Goal: Task Accomplishment & Management: Complete application form

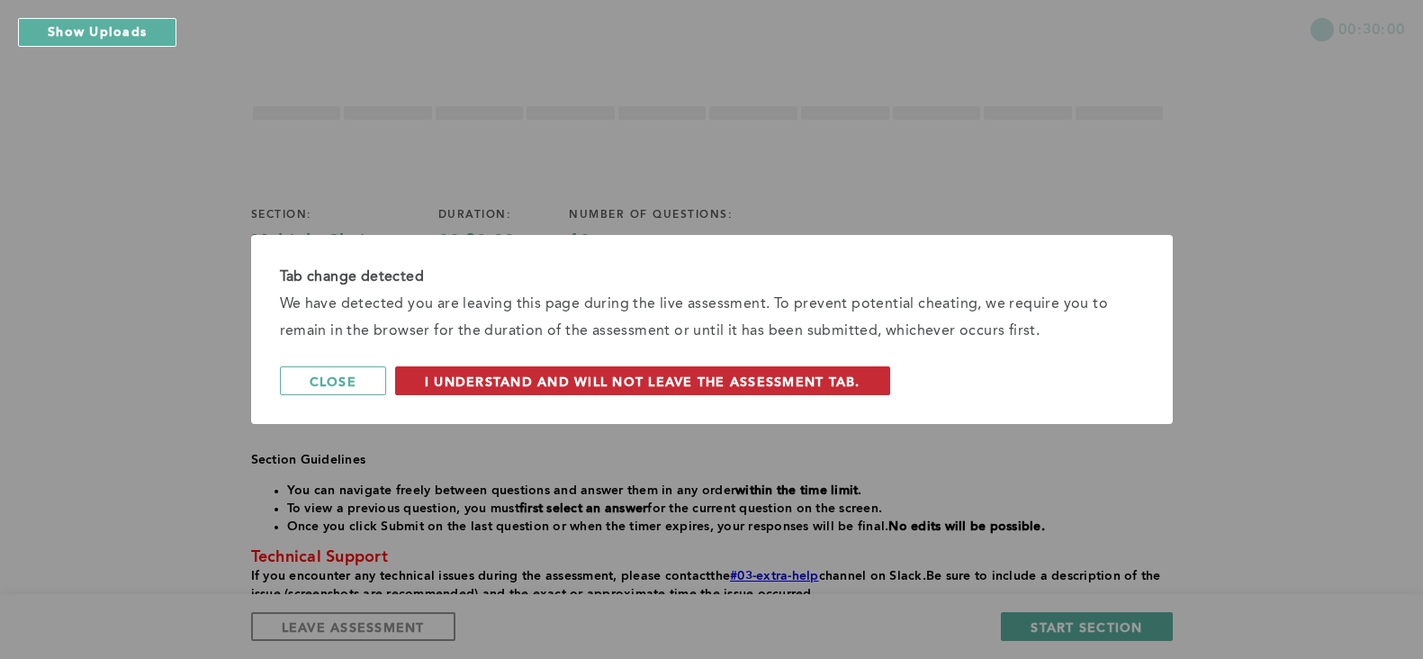
scroll to position [77, 0]
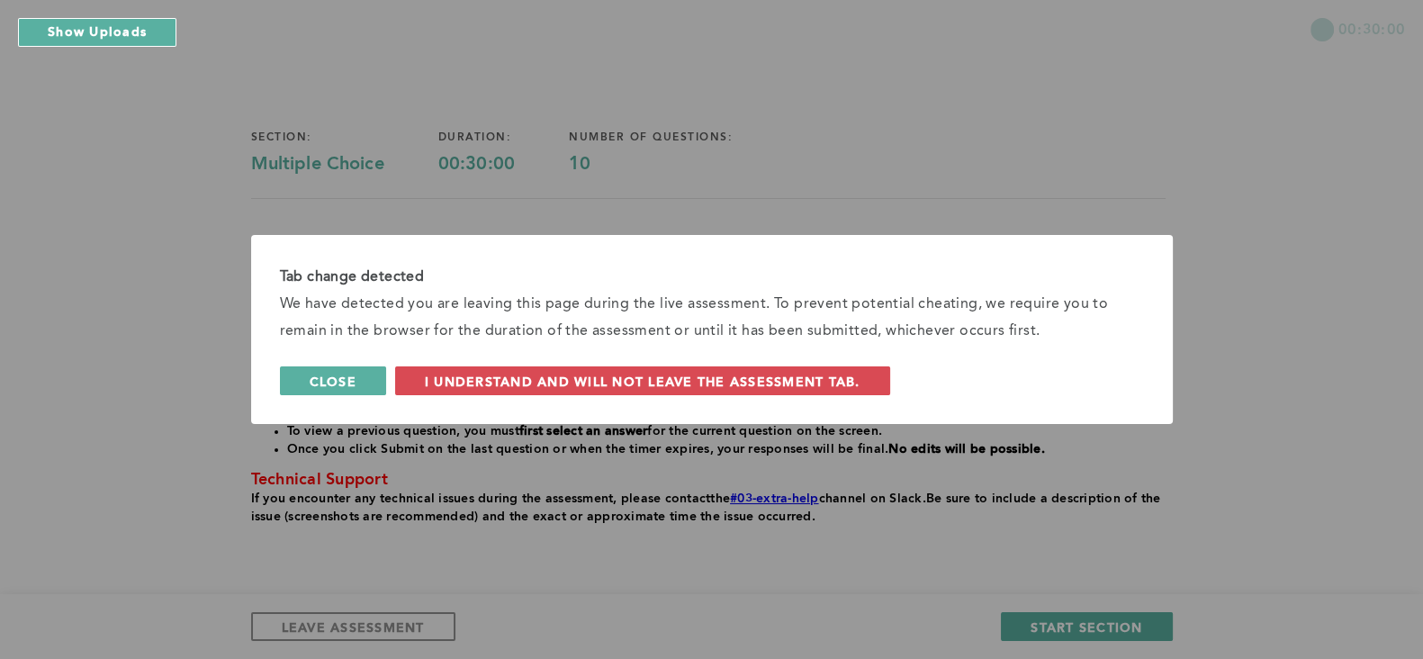
click at [380, 384] on button "Close" at bounding box center [333, 380] width 106 height 29
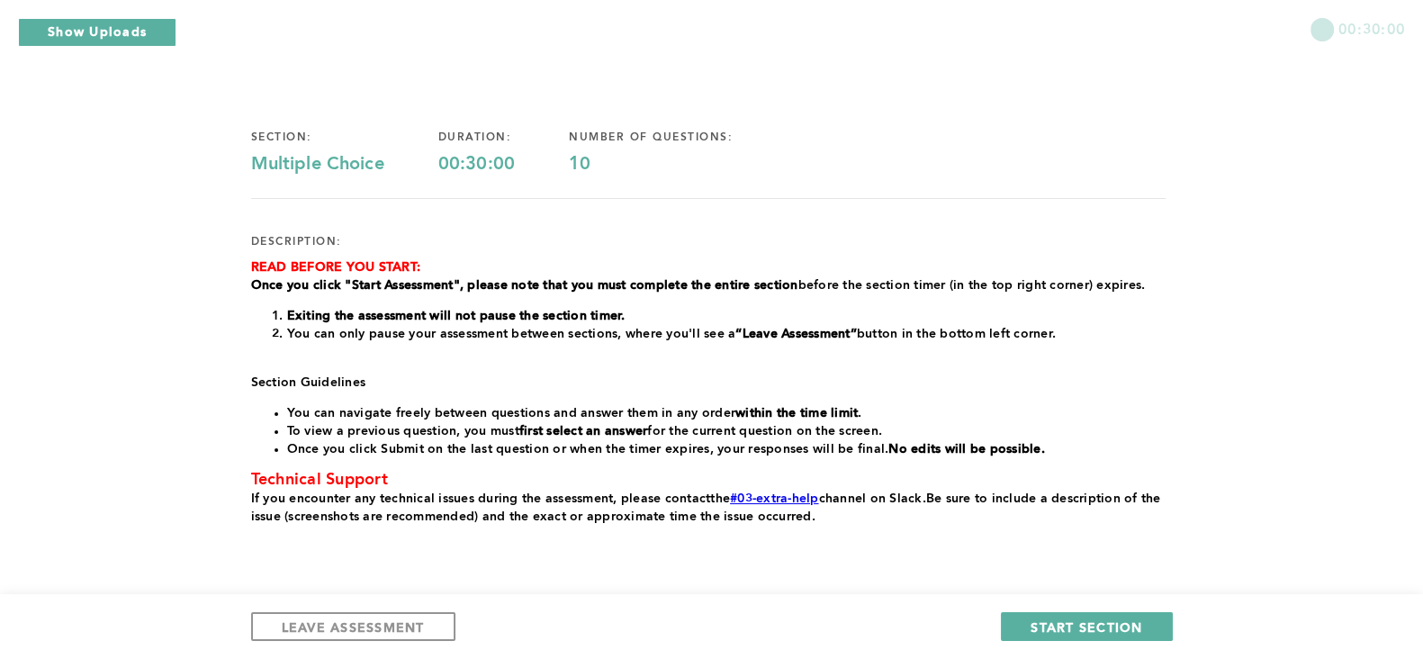
scroll to position [139, 0]
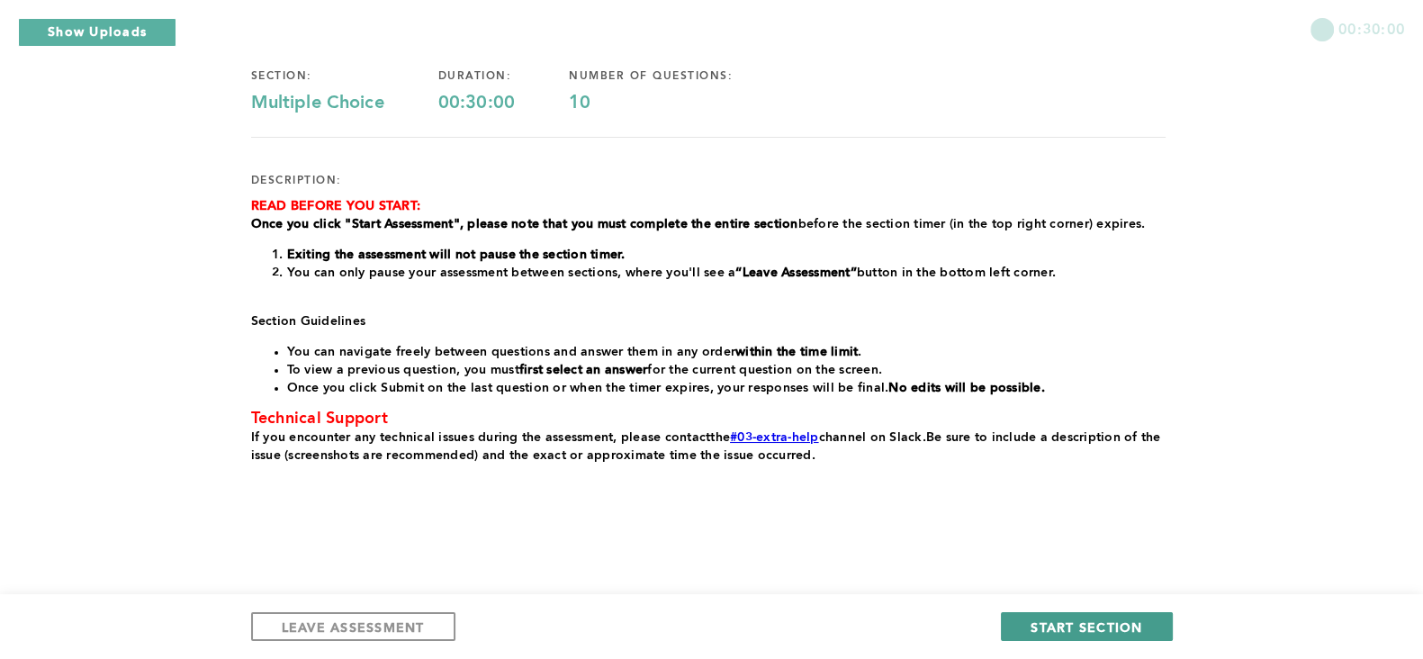
click at [1090, 625] on span "START SECTION" at bounding box center [1087, 626] width 112 height 17
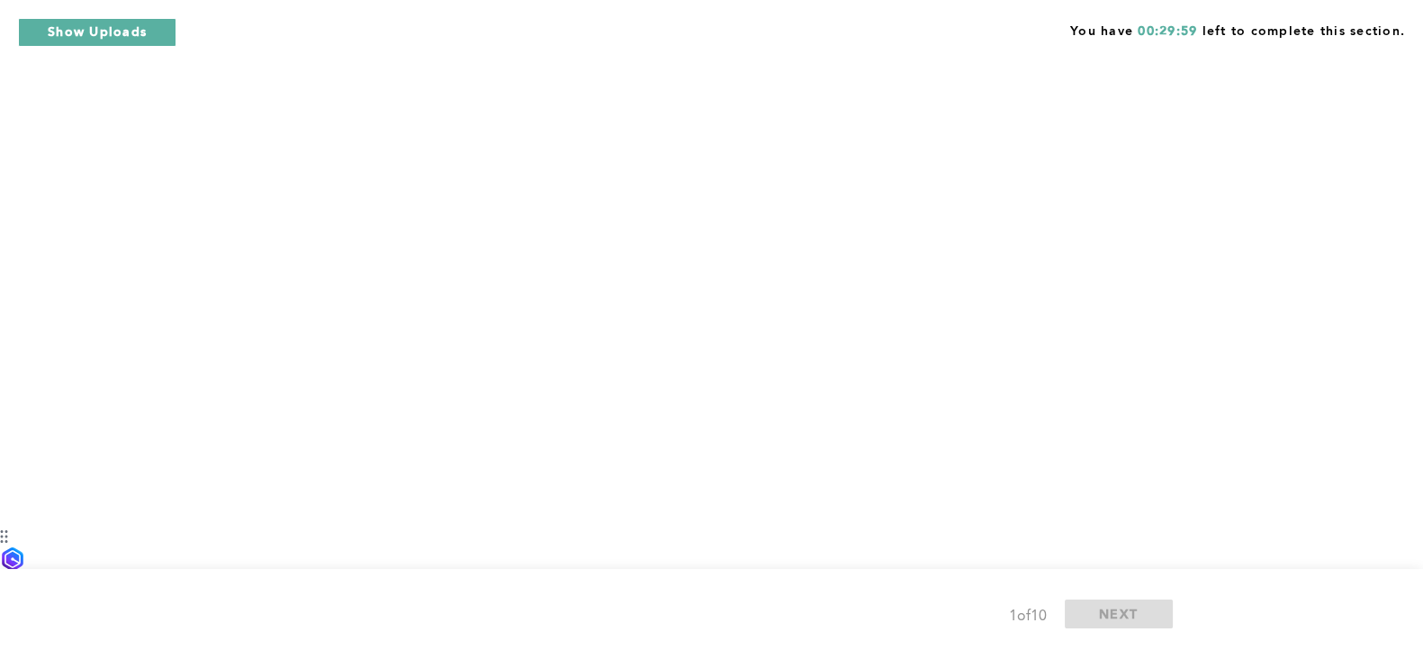
scroll to position [0, 0]
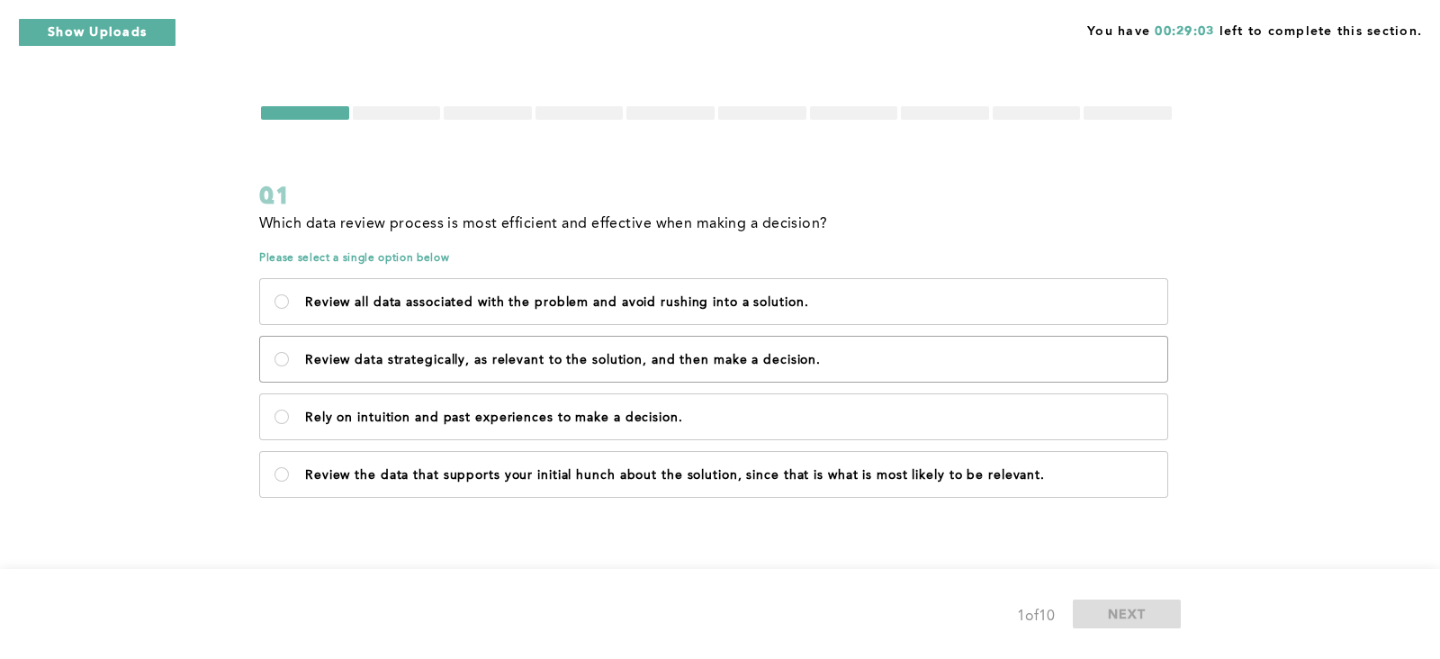
click at [608, 357] on p "Review data strategically, as relevant to the solution, and then make a decisio…" at bounding box center [729, 360] width 848 height 14
click at [289, 357] on decision\ "Review data strategically, as relevant to the solution, and then make a decisio…" at bounding box center [282, 359] width 14 height 14
radio decision\ "true"
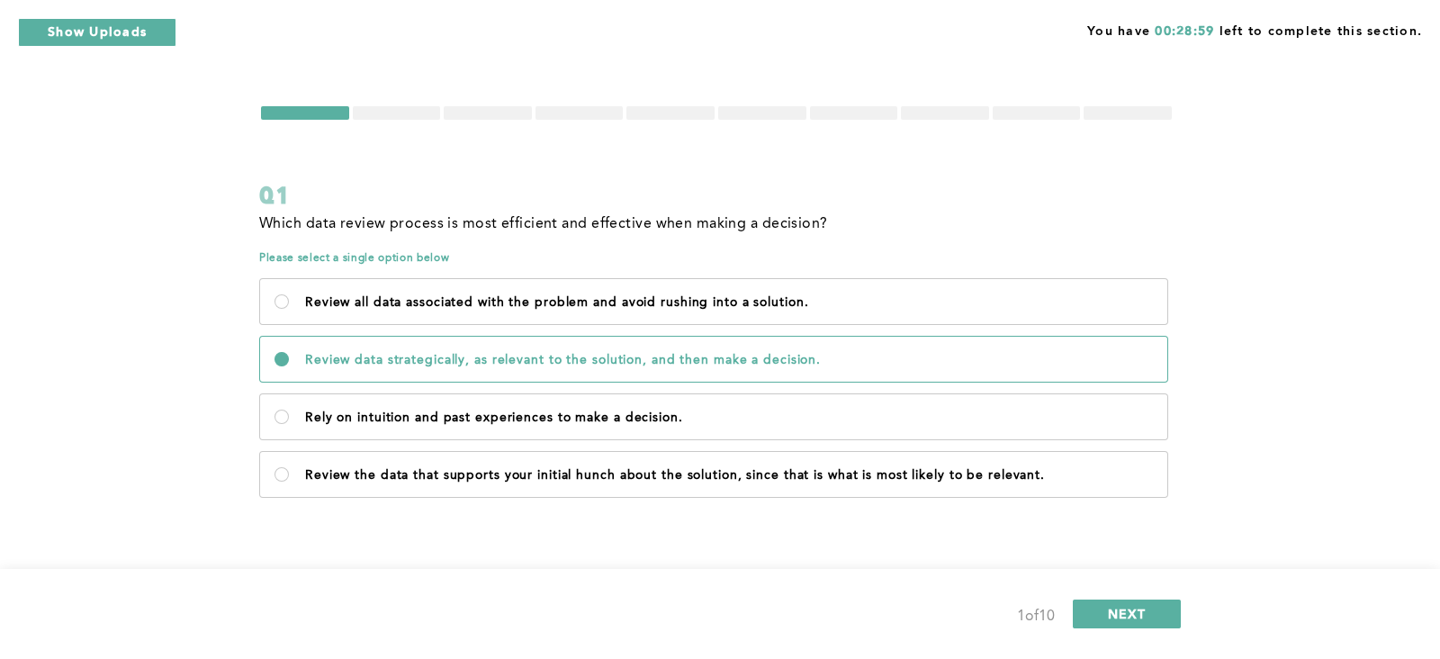
click at [597, 356] on p "Review data strategically, as relevant to the solution, and then make a decisio…" at bounding box center [729, 360] width 848 height 14
click at [289, 356] on decision\ "Review data strategically, as relevant to the solution, and then make a decisio…" at bounding box center [282, 359] width 14 height 14
click at [517, 299] on p "Review all data associated with the problem and avoid rushing into a solution." at bounding box center [729, 302] width 848 height 14
click at [289, 299] on solution\ "Review all data associated with the problem and avoid rushing into a solution." at bounding box center [282, 301] width 14 height 14
radio solution\ "true"
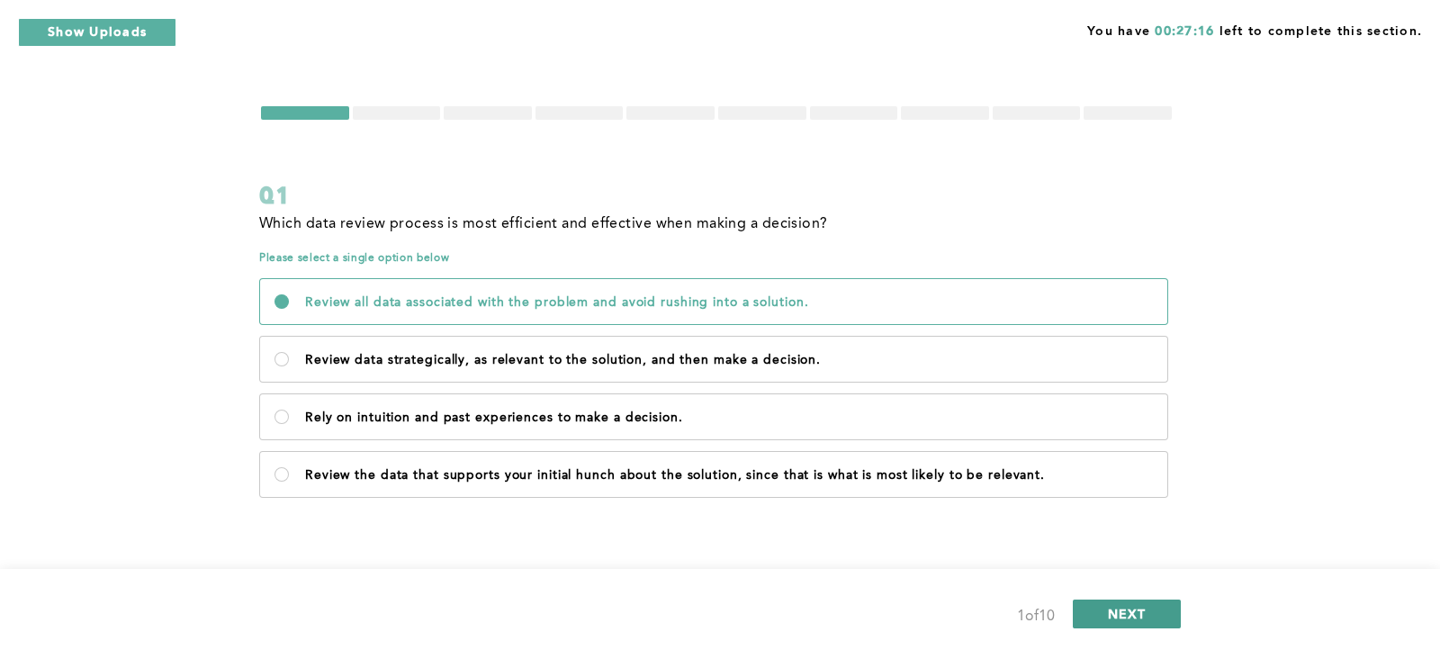
click at [1100, 608] on button "NEXT" at bounding box center [1127, 613] width 108 height 29
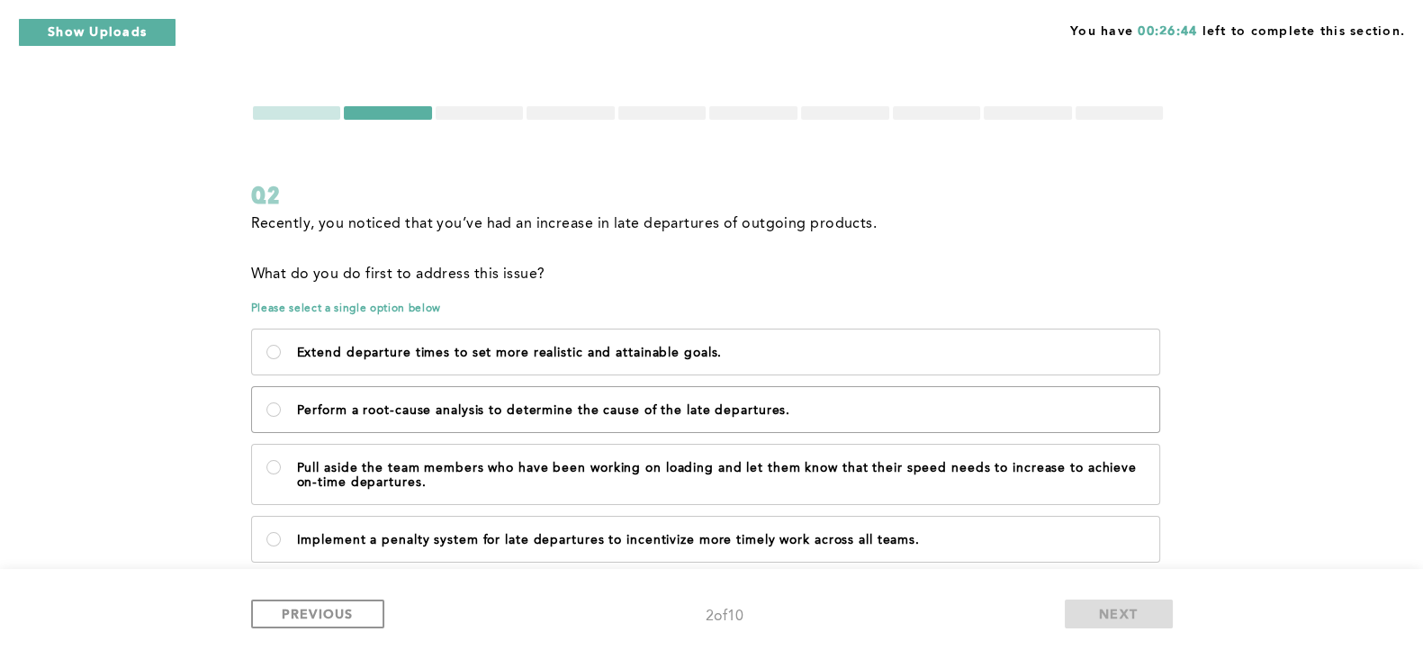
click at [732, 410] on p "Perform a root-cause analysis to determine the cause of the late departures." at bounding box center [721, 410] width 848 height 14
click at [281, 410] on departures\ "Perform a root-cause analysis to determine the cause of the late departures." at bounding box center [273, 409] width 14 height 14
radio departures\ "true"
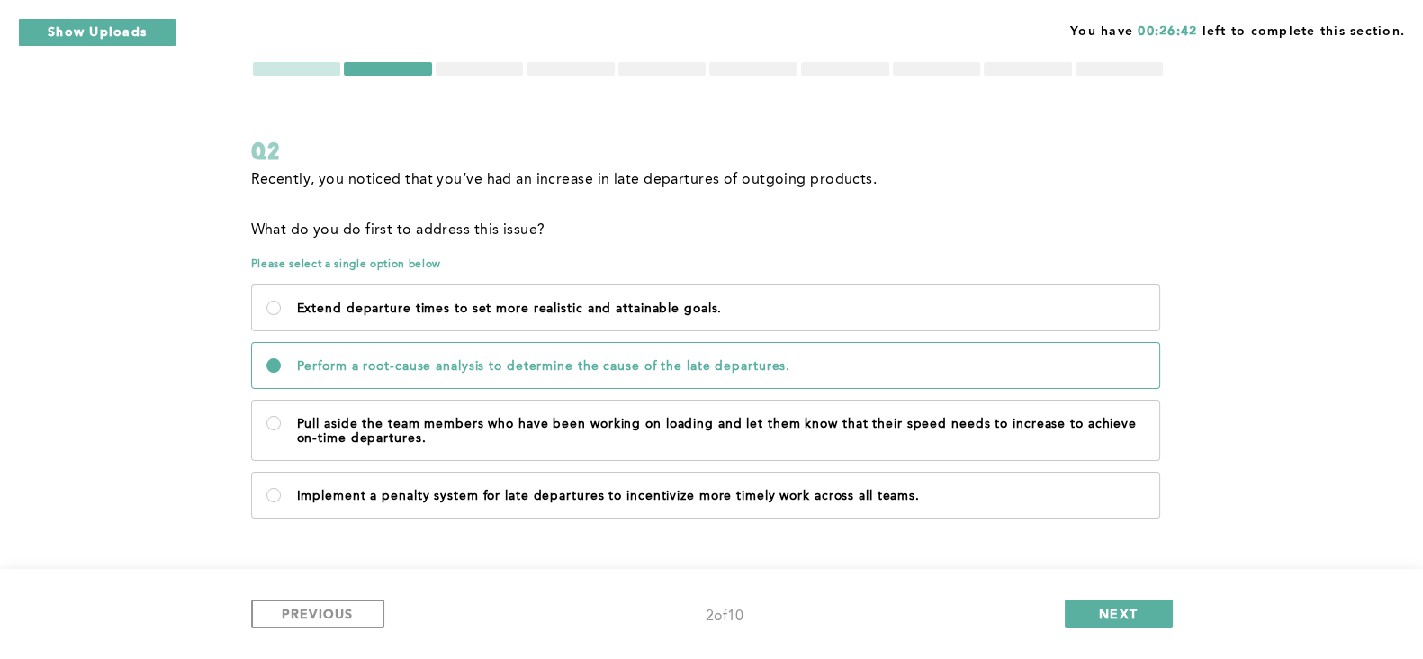
scroll to position [48, 0]
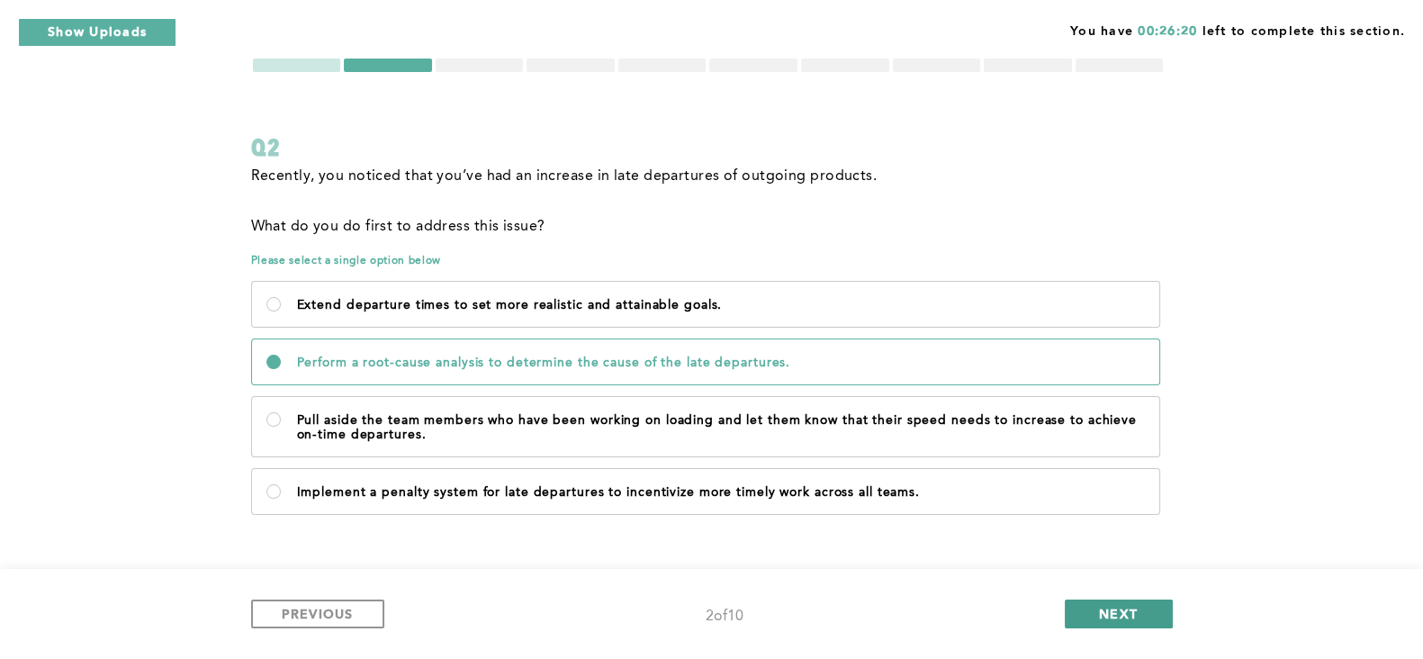
click at [1107, 611] on span "NEXT" at bounding box center [1118, 613] width 39 height 17
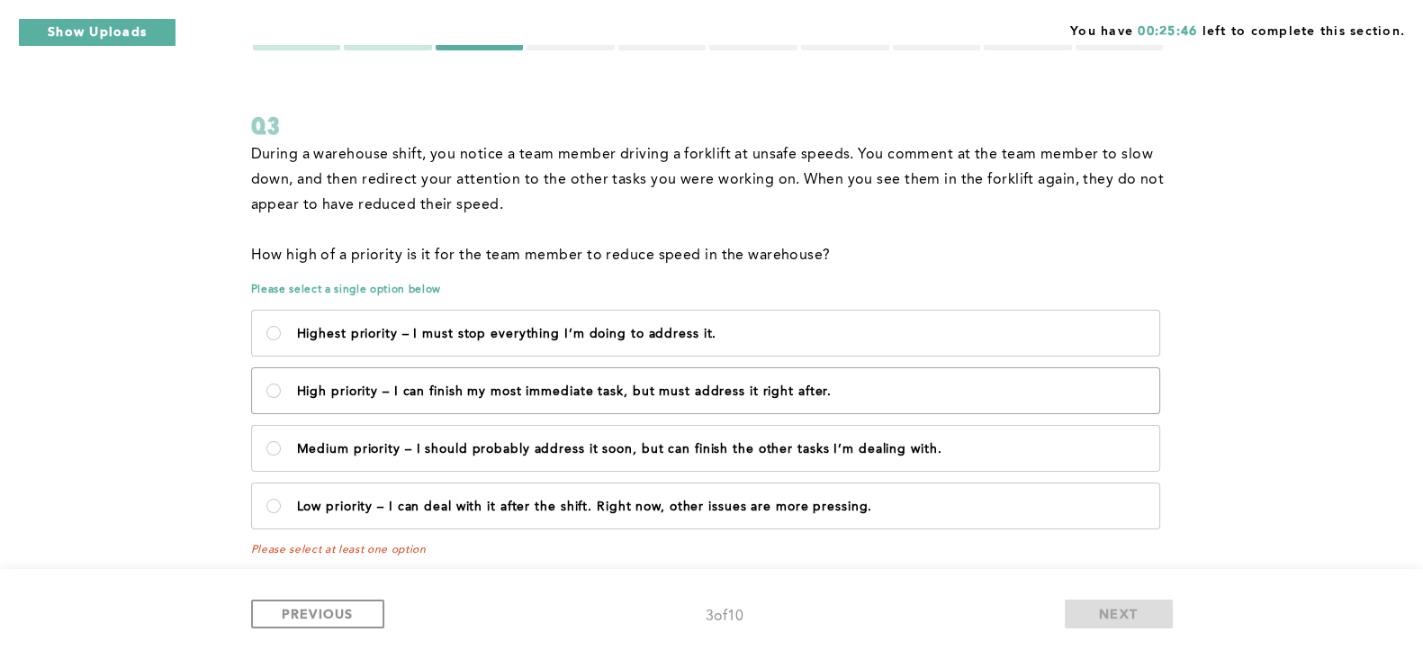
scroll to position [84, 0]
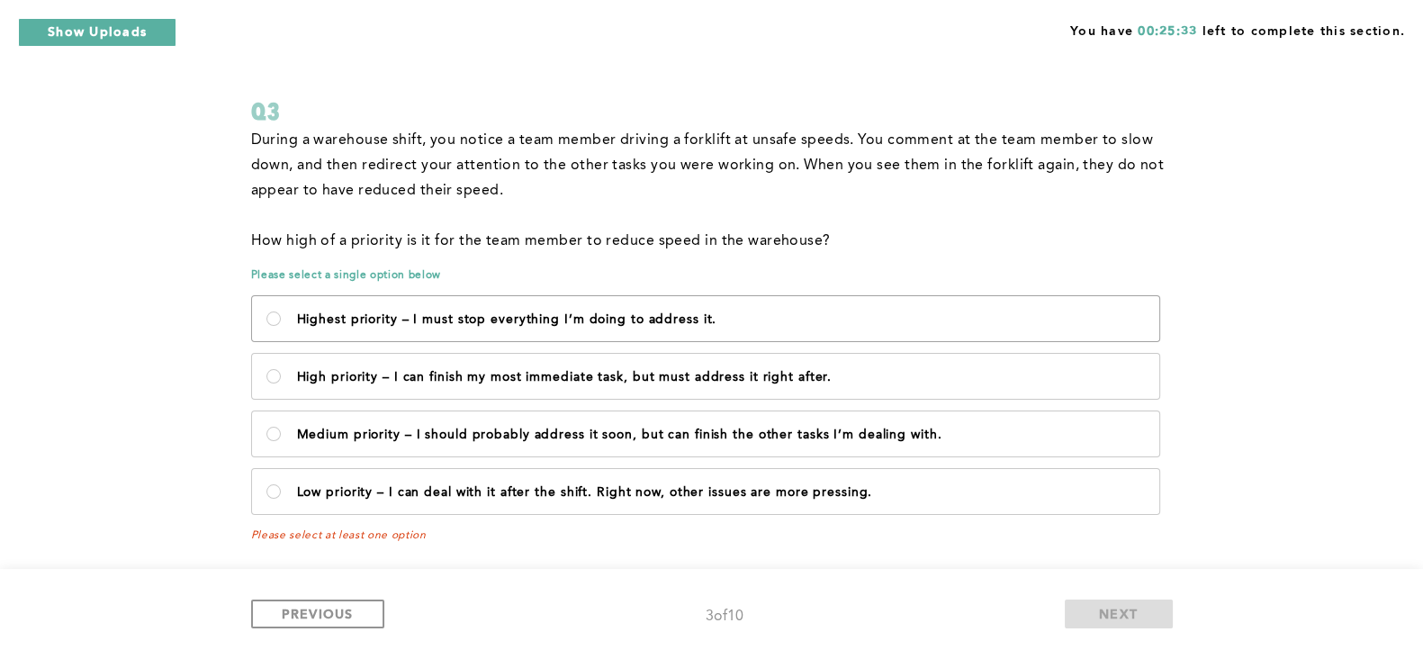
click at [590, 320] on p "Highest priority – I must stop everything I’m doing to address it." at bounding box center [721, 319] width 848 height 14
click at [281, 320] on it\ "Highest priority – I must stop everything I’m doing to address it." at bounding box center [273, 318] width 14 height 14
radio it\ "true"
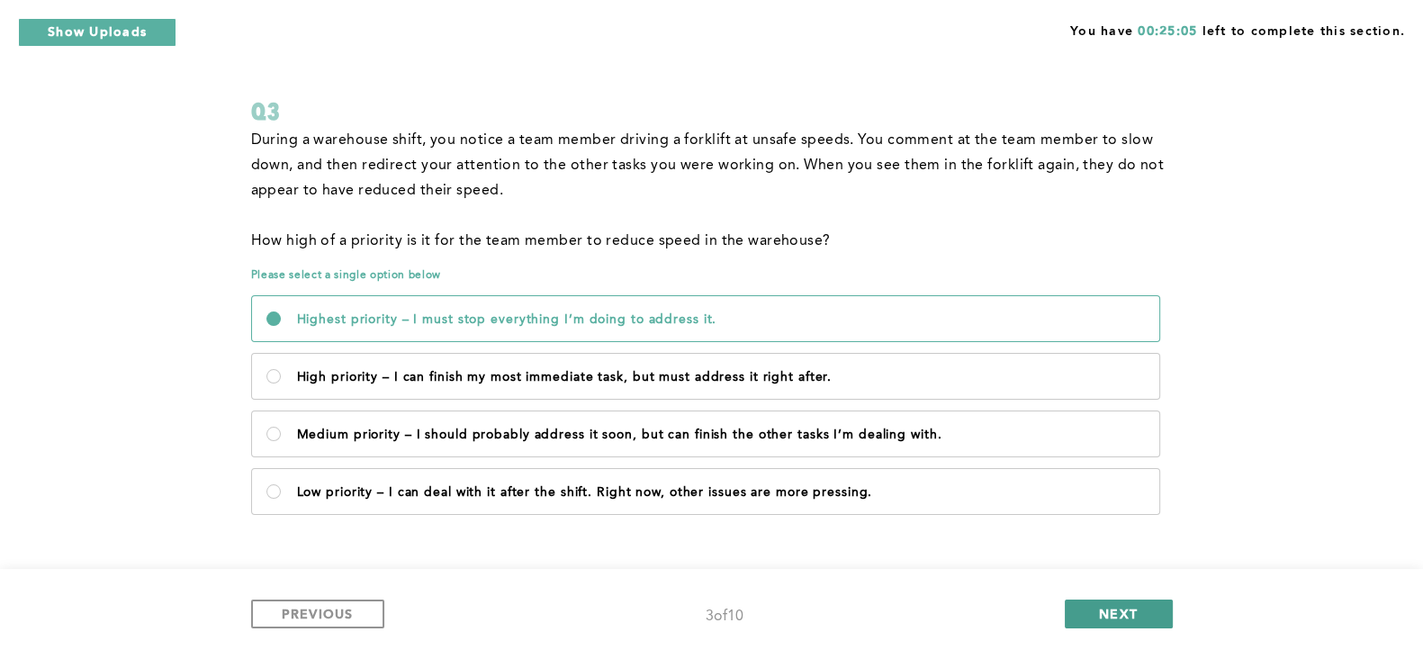
click at [1134, 607] on span "NEXT" at bounding box center [1118, 613] width 39 height 17
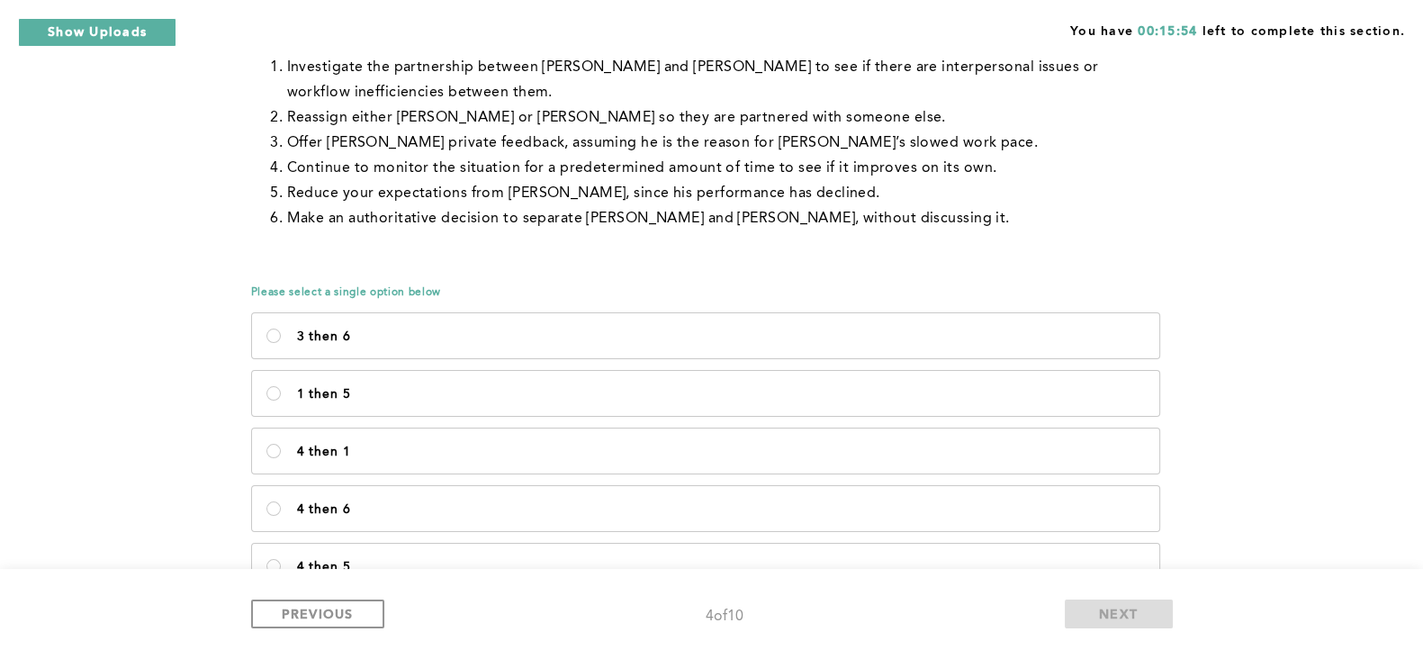
scroll to position [248, 0]
click at [275, 449] on 1\<\/p\> "4 then 1" at bounding box center [273, 450] width 14 height 14
radio 1\<\/p\> "true"
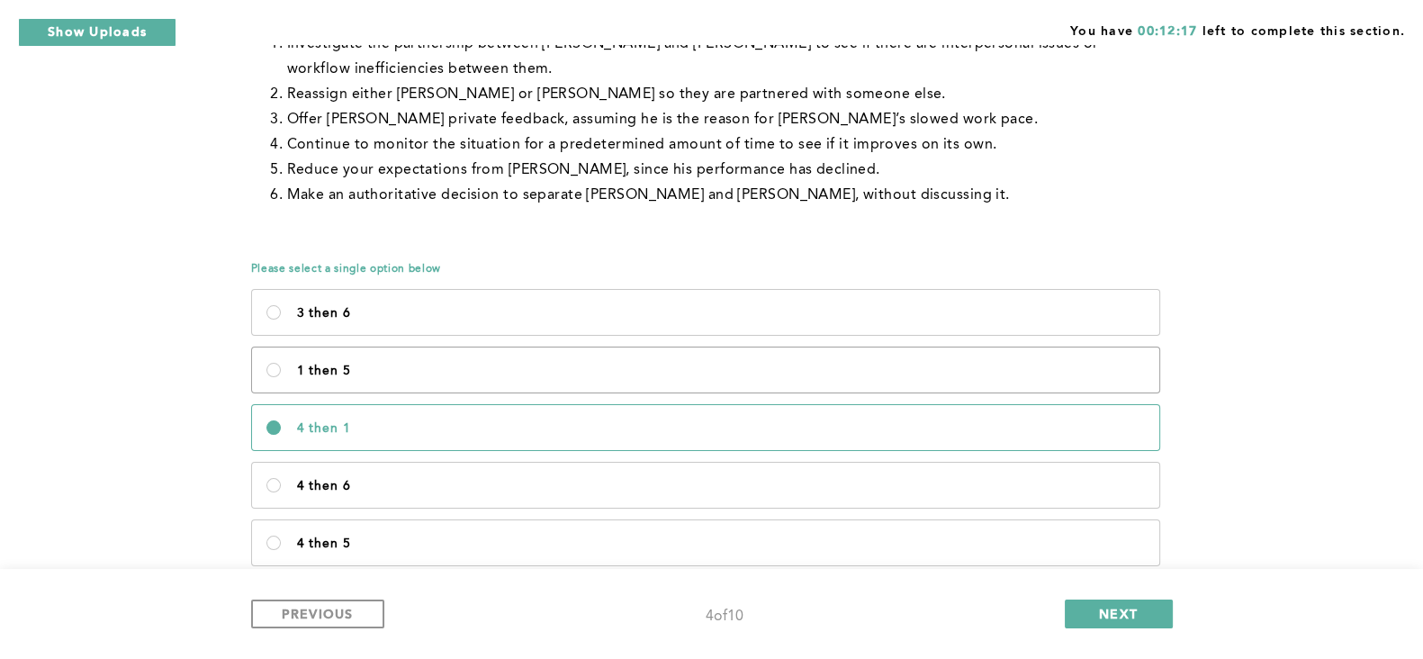
scroll to position [273, 0]
click at [381, 481] on p "4 then 6" at bounding box center [721, 483] width 848 height 14
click at [281, 481] on 6\<\/p\> "4 then 6" at bounding box center [273, 482] width 14 height 14
radio 6\<\/p\> "true"
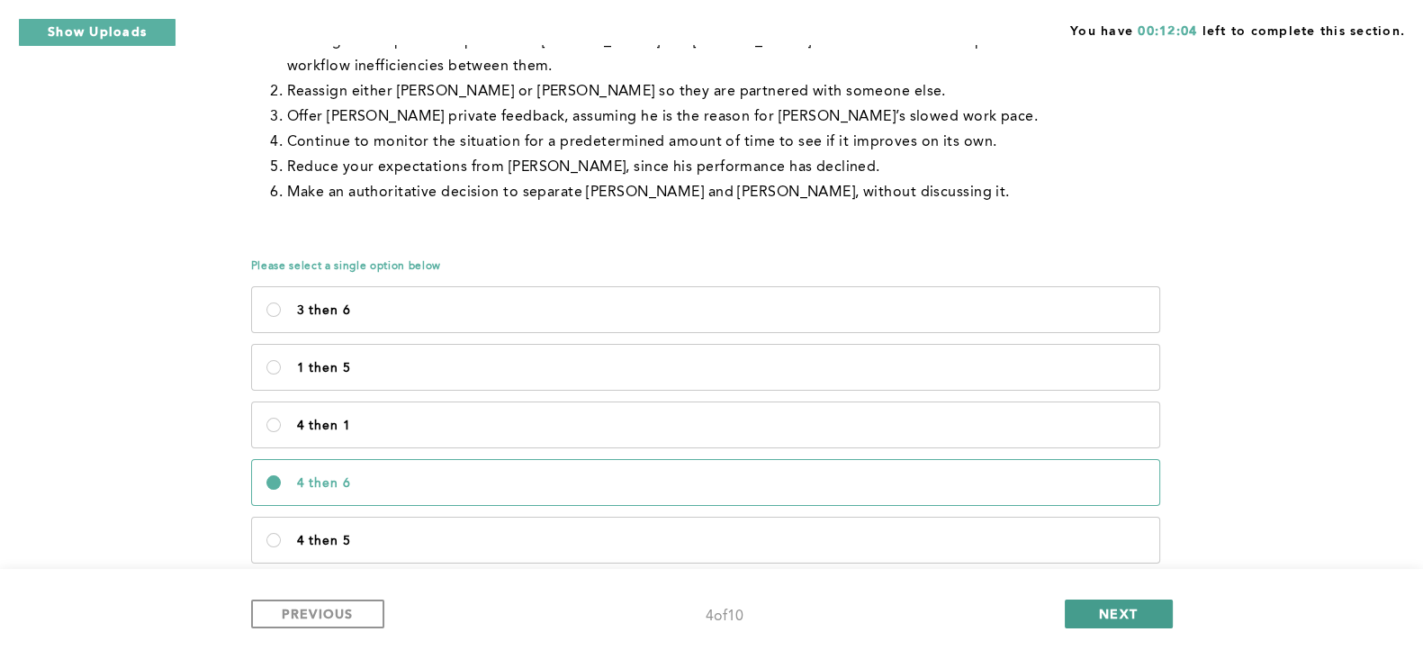
click at [1087, 613] on button "NEXT" at bounding box center [1119, 613] width 108 height 29
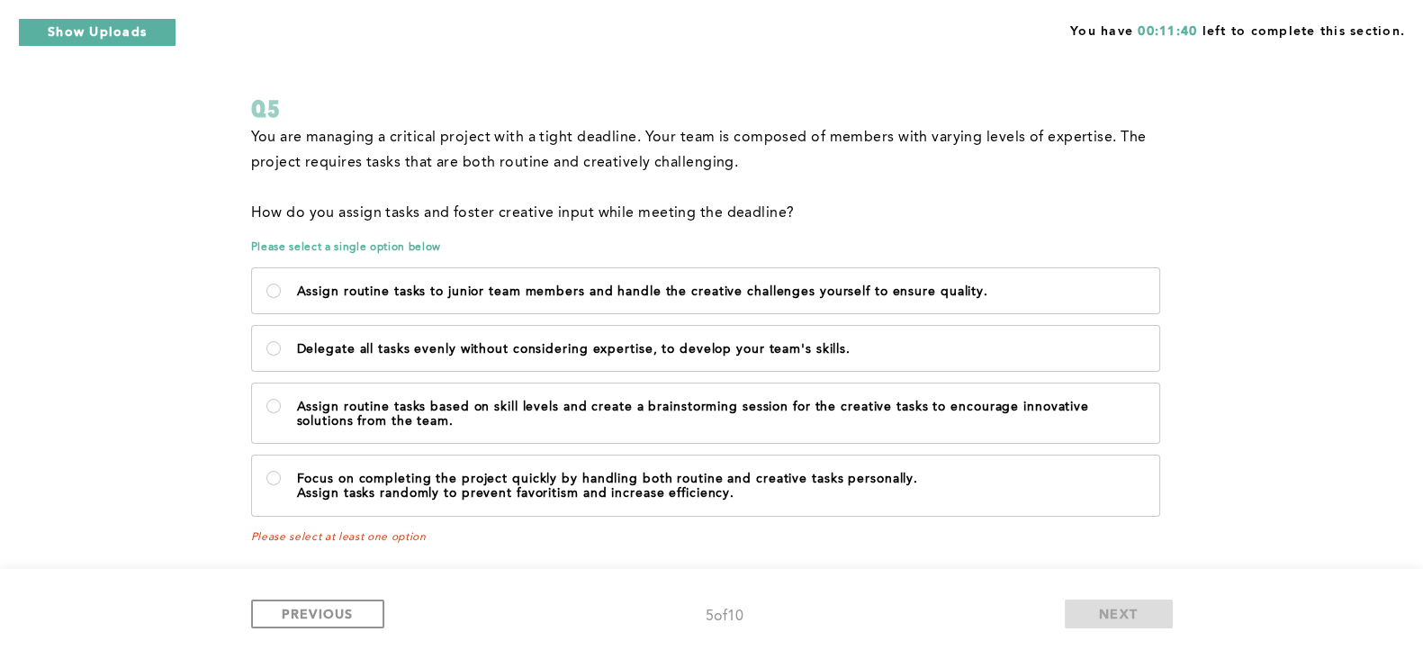
scroll to position [87, 0]
click at [886, 408] on p "Assign routine tasks based on skill levels and create a brainstorming session f…" at bounding box center [721, 413] width 848 height 29
click at [281, 408] on team\ "Assign routine tasks based on skill levels and create a brainstorming session f…" at bounding box center [273, 405] width 14 height 14
radio team\ "true"
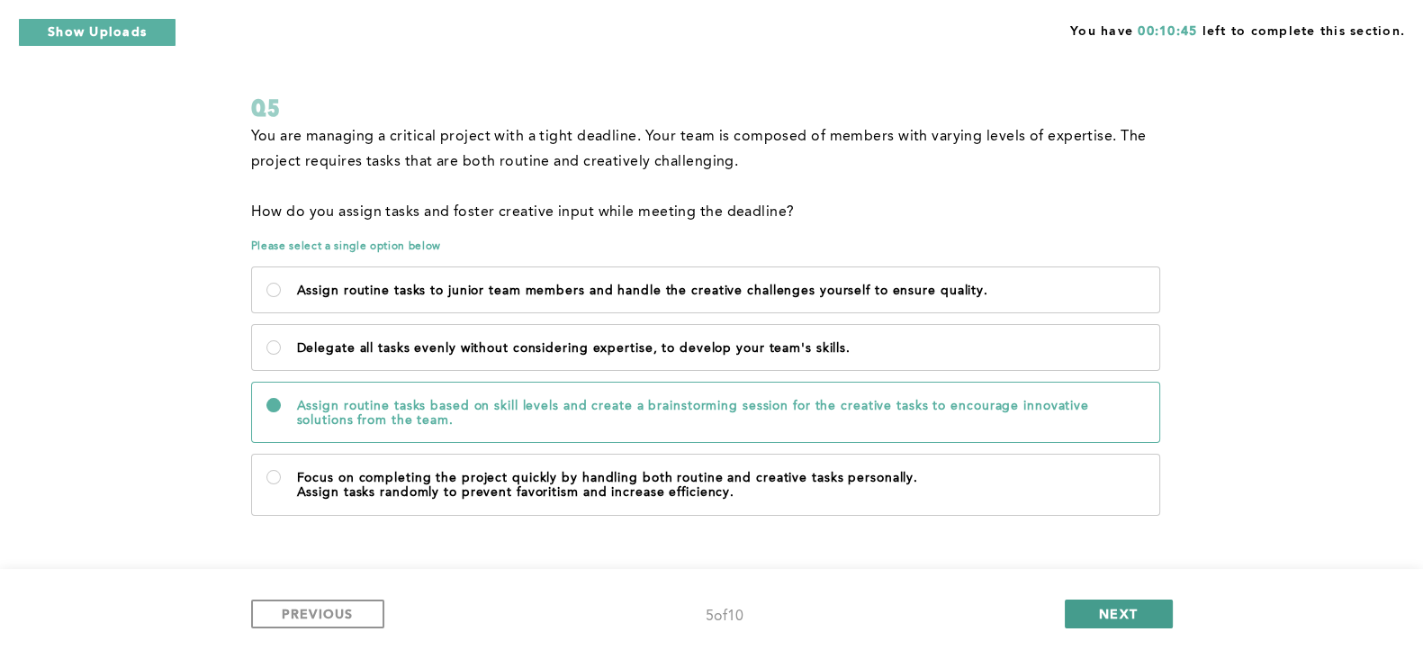
click at [1096, 612] on button "NEXT" at bounding box center [1119, 613] width 108 height 29
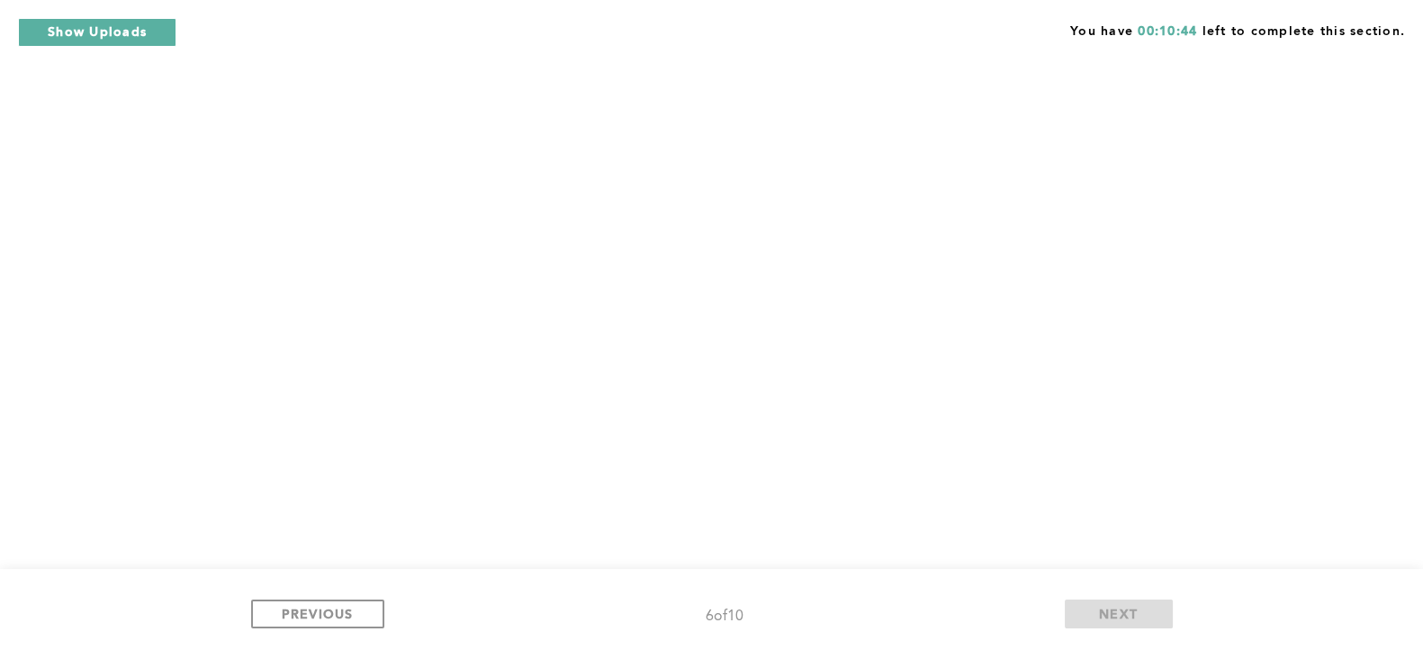
scroll to position [0, 0]
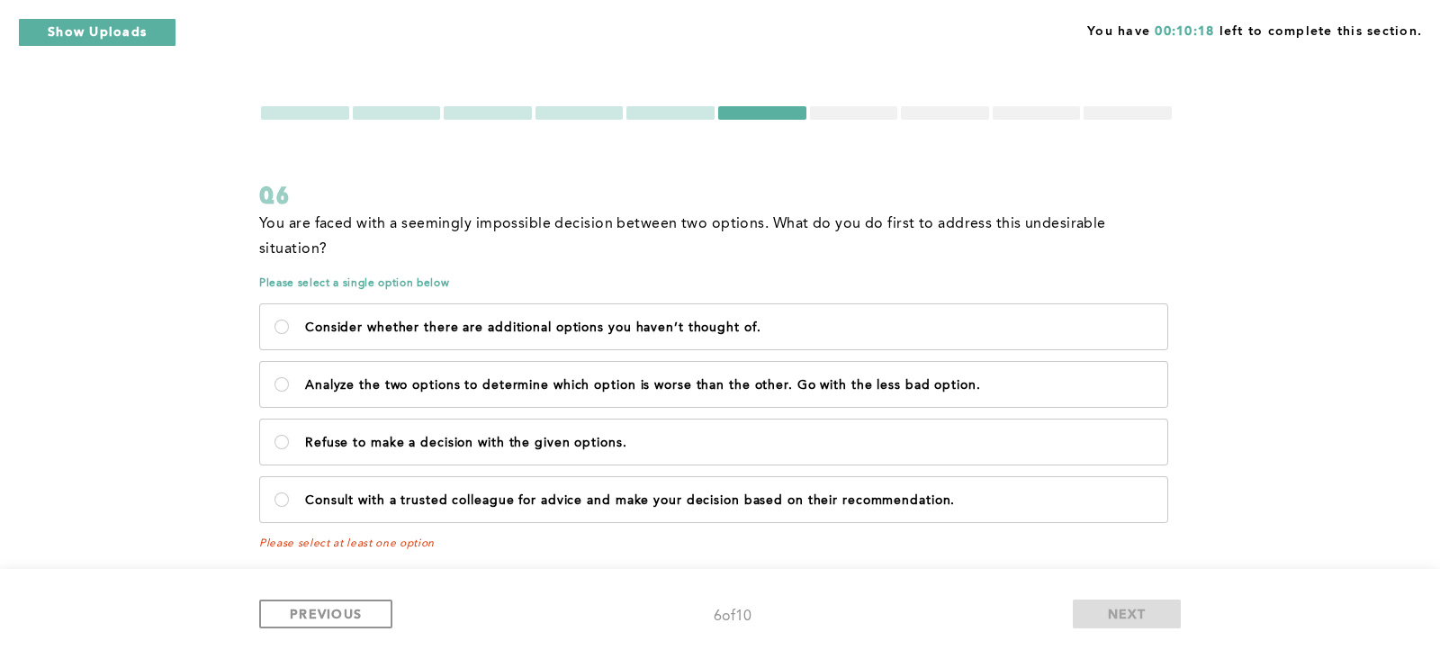
drag, startPoint x: 639, startPoint y: 519, endPoint x: 609, endPoint y: 528, distance: 31.0
click at [609, 528] on div "Q6 You are faced with a seemingly impossible decision between two options. What…" at bounding box center [720, 333] width 922 height 459
click at [634, 493] on p "Consult with a trusted colleague for advice and make your decision based on the…" at bounding box center [729, 500] width 848 height 14
click at [289, 492] on recommendation\ "Consult with a trusted colleague for advice and make your decision based on the…" at bounding box center [282, 499] width 14 height 14
radio recommendation\ "true"
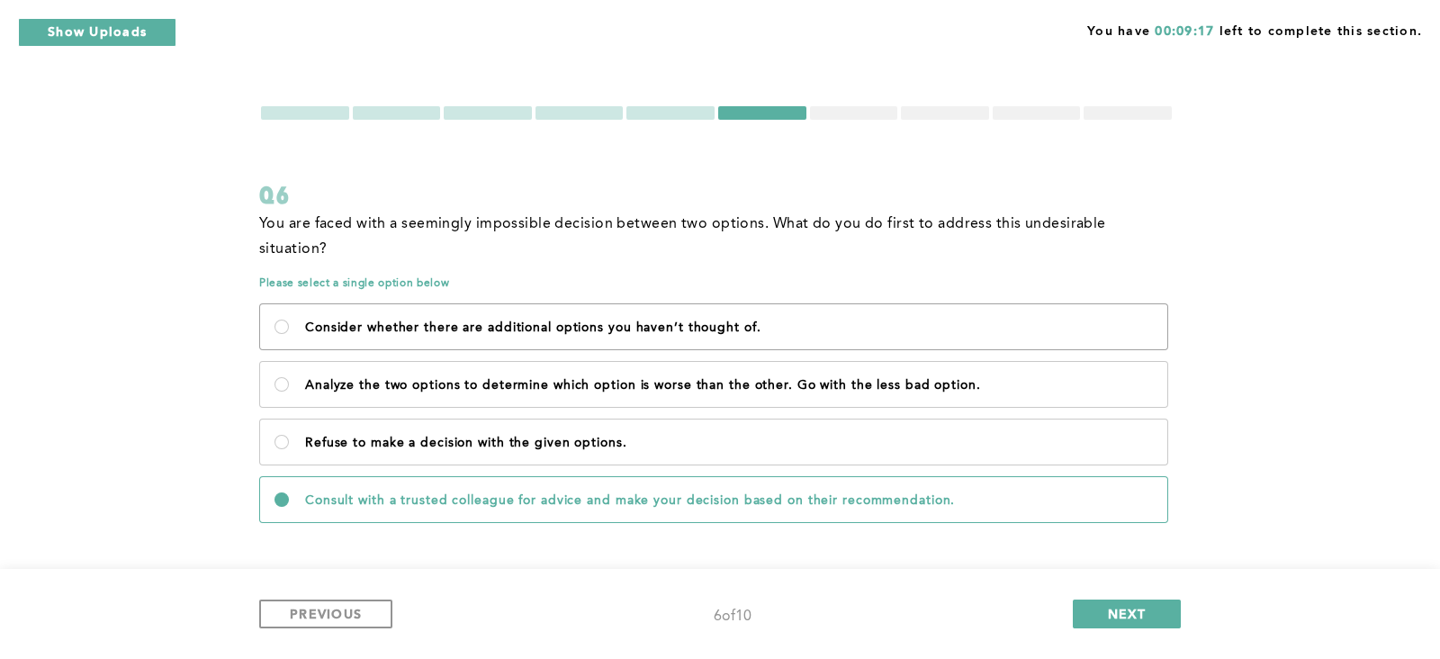
click at [640, 320] on p "Consider whether there are additional options you haven’t thought of." at bounding box center [729, 327] width 848 height 14
click at [289, 320] on of\ "Consider whether there are additional options you haven’t thought of." at bounding box center [282, 327] width 14 height 14
radio of\ "true"
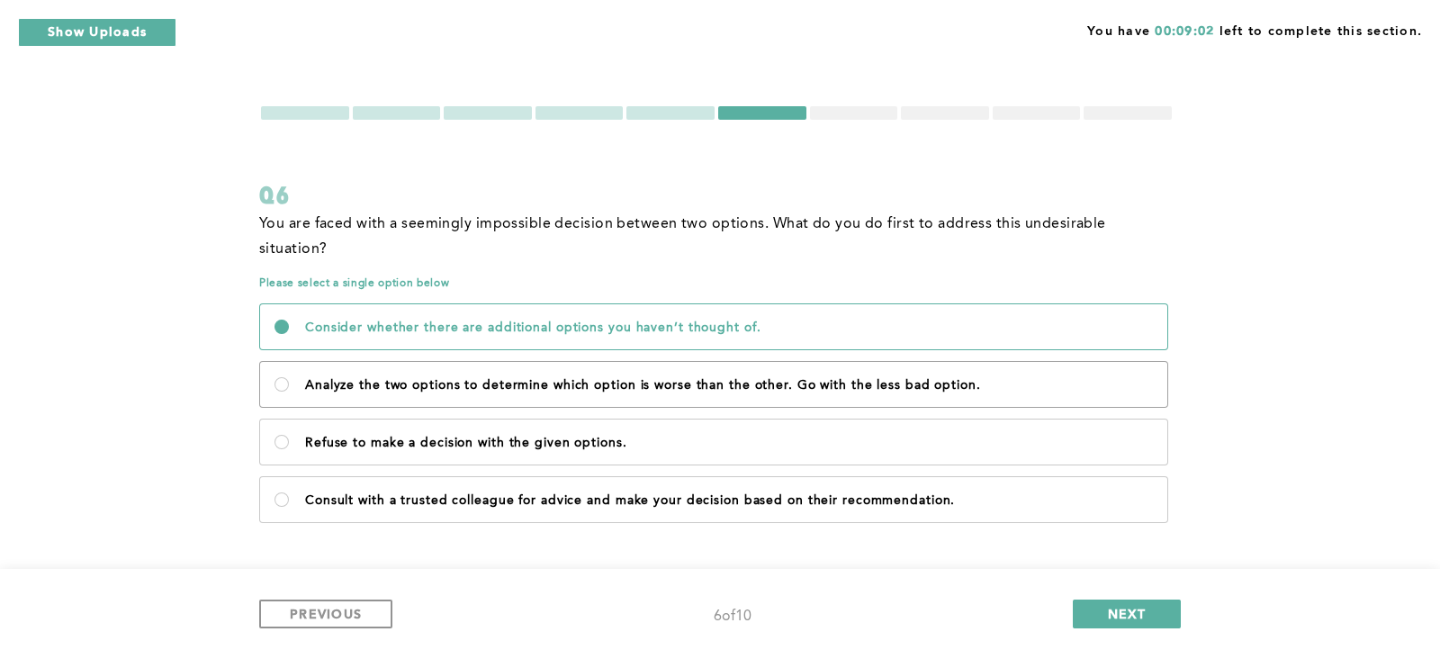
click at [631, 378] on p "Analyze the two options to determine which option is worse than the other. Go w…" at bounding box center [729, 385] width 848 height 14
click at [289, 377] on option\ "Analyze the two options to determine which option is worse than the other. Go w…" at bounding box center [282, 384] width 14 height 14
radio option\ "true"
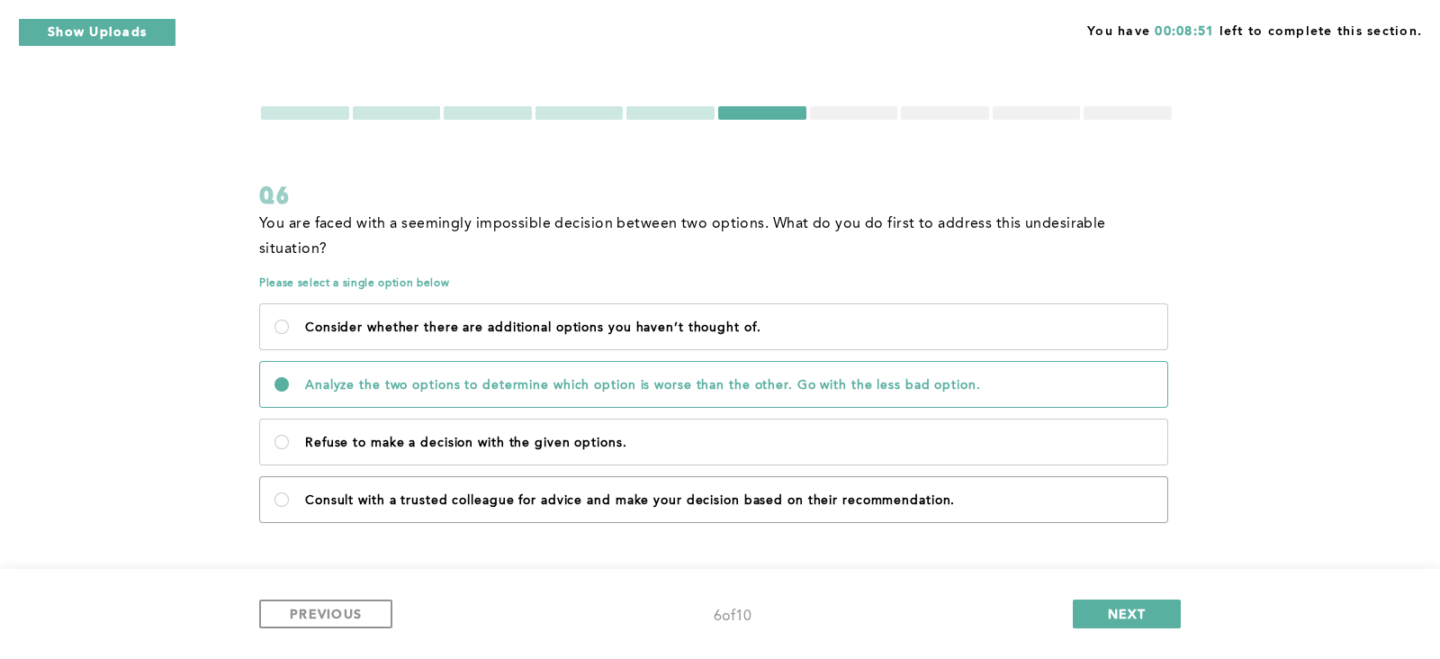
click at [669, 493] on p "Consult with a trusted colleague for advice and make your decision based on the…" at bounding box center [729, 500] width 848 height 14
click at [289, 492] on recommendation\ "Consult with a trusted colleague for advice and make your decision based on the…" at bounding box center [282, 499] width 14 height 14
radio recommendation\ "true"
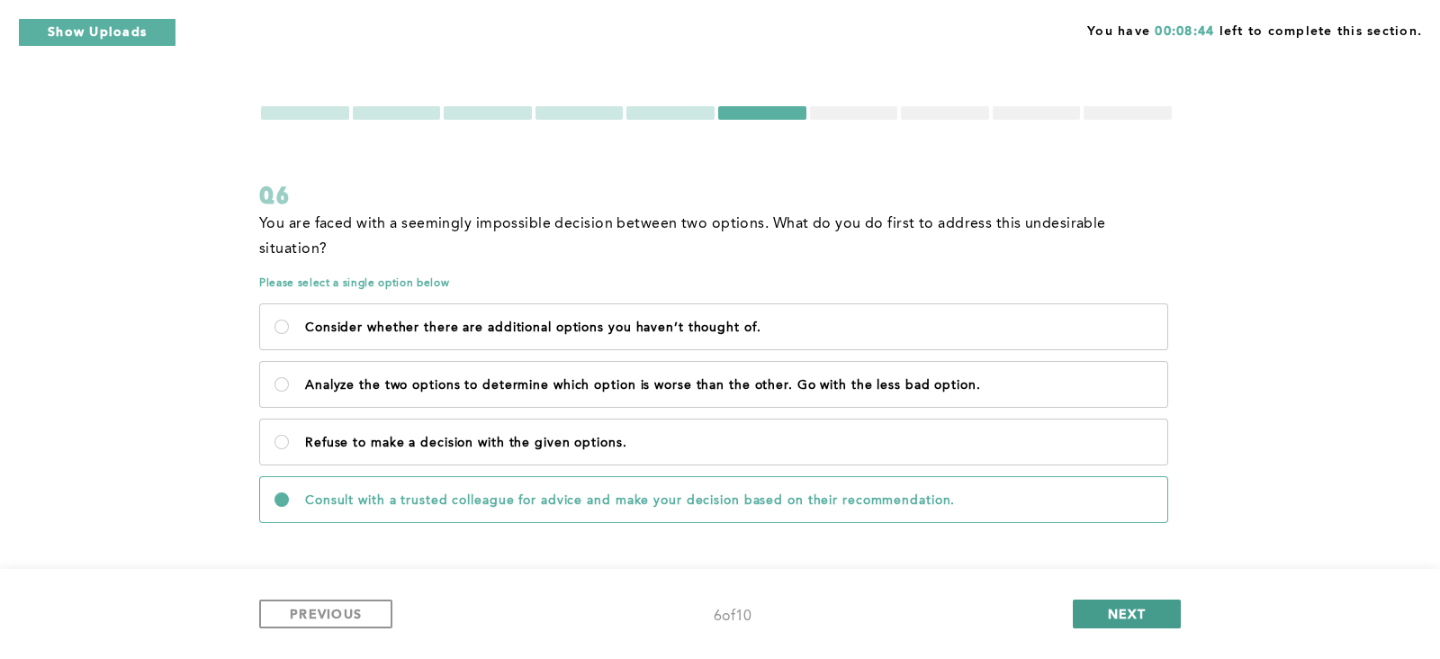
click at [1097, 613] on button "NEXT" at bounding box center [1127, 613] width 108 height 29
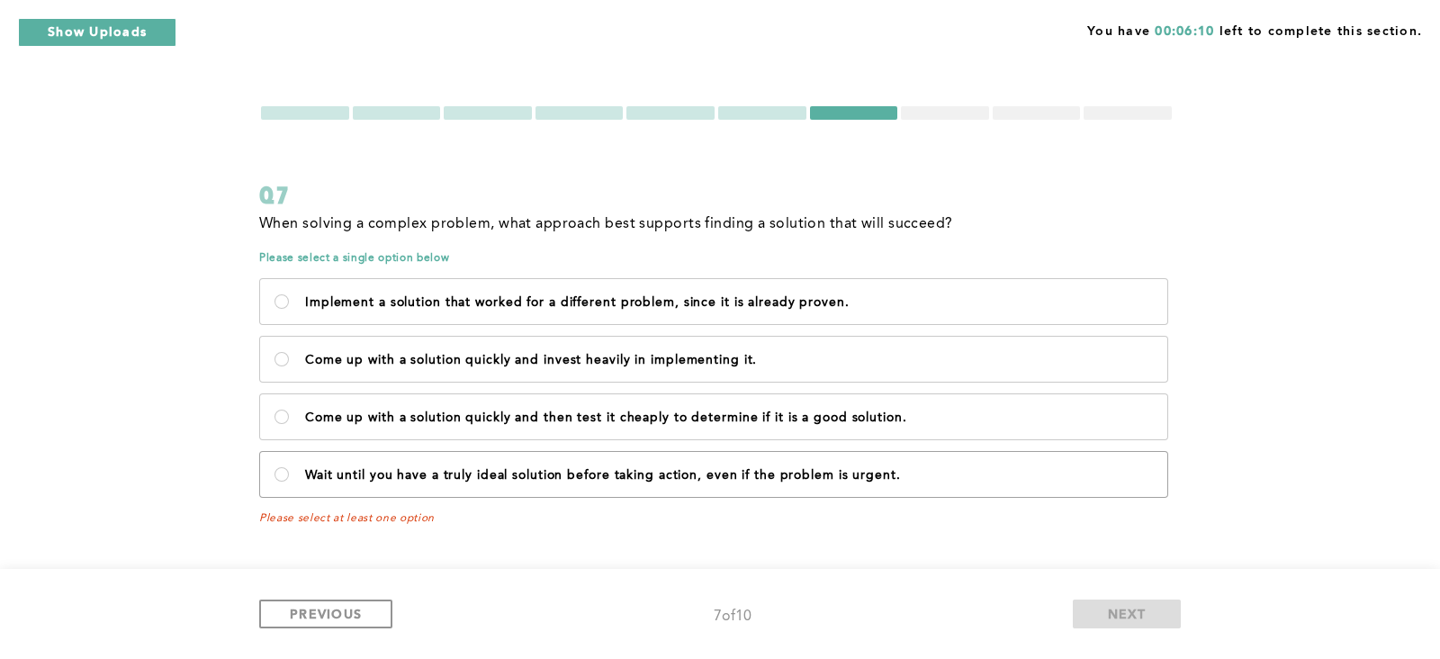
click at [558, 471] on p "Wait until you have a truly ideal solution before taking action, even if the pr…" at bounding box center [729, 475] width 848 height 14
click at [289, 471] on urgent\ "Wait until you have a truly ideal solution before taking action, even if the pr…" at bounding box center [282, 474] width 14 height 14
radio urgent\ "true"
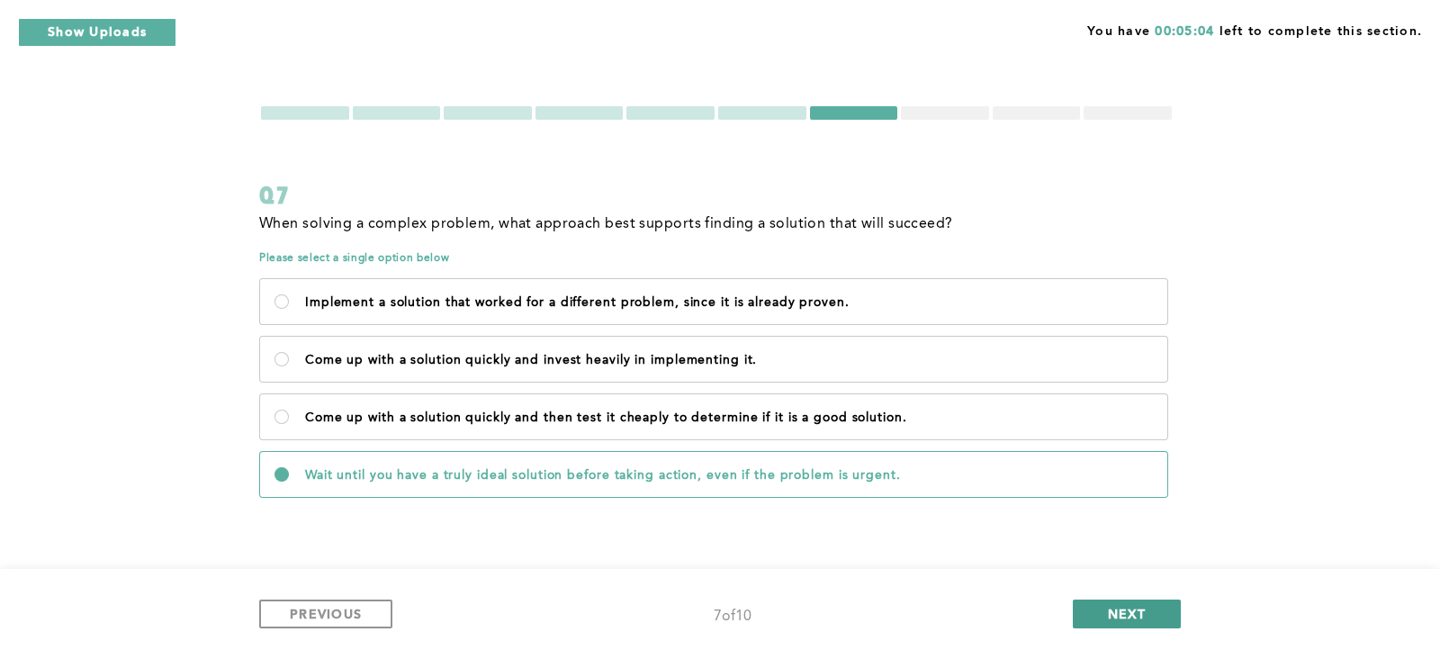
click at [1126, 613] on span "NEXT" at bounding box center [1127, 613] width 39 height 17
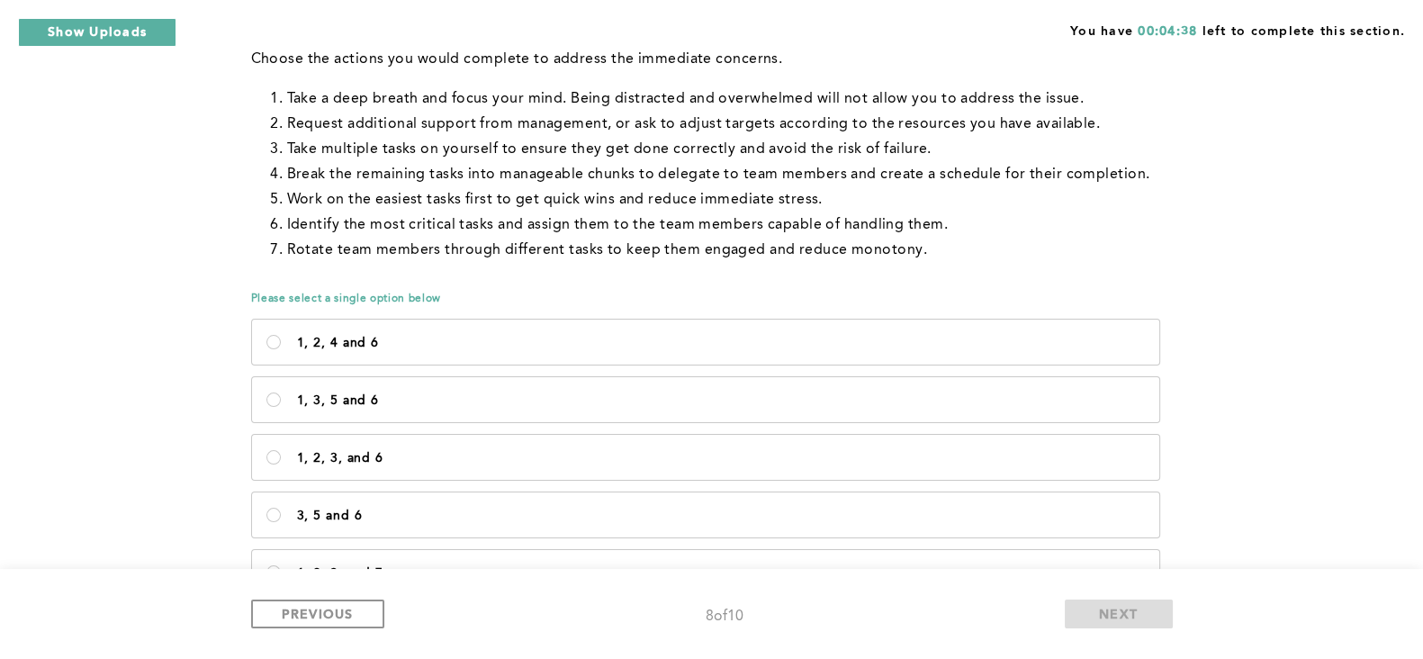
scroll to position [265, 0]
click at [289, 339] on label "1, 2, 4 and 6" at bounding box center [705, 342] width 907 height 45
click at [281, 339] on 6\<\/p\> "1, 2, 4 and 6" at bounding box center [273, 343] width 14 height 14
radio 6\<\/p\> "true"
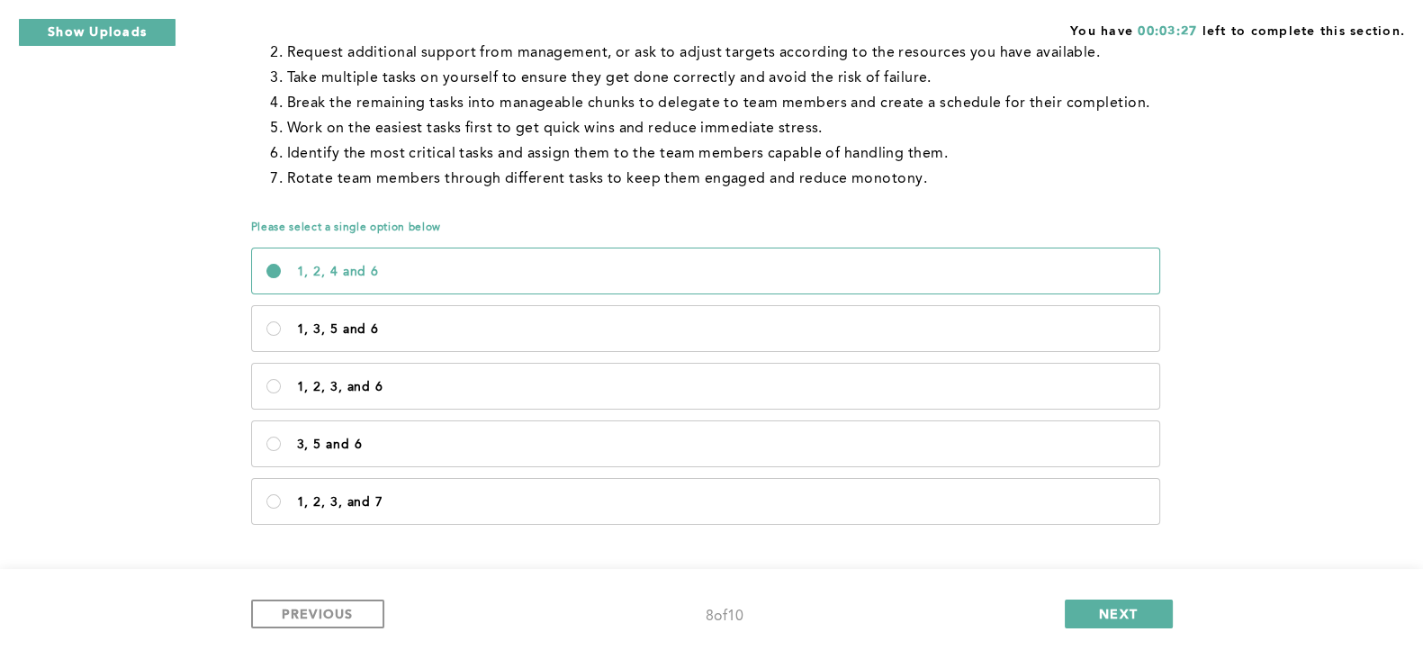
scroll to position [346, 0]
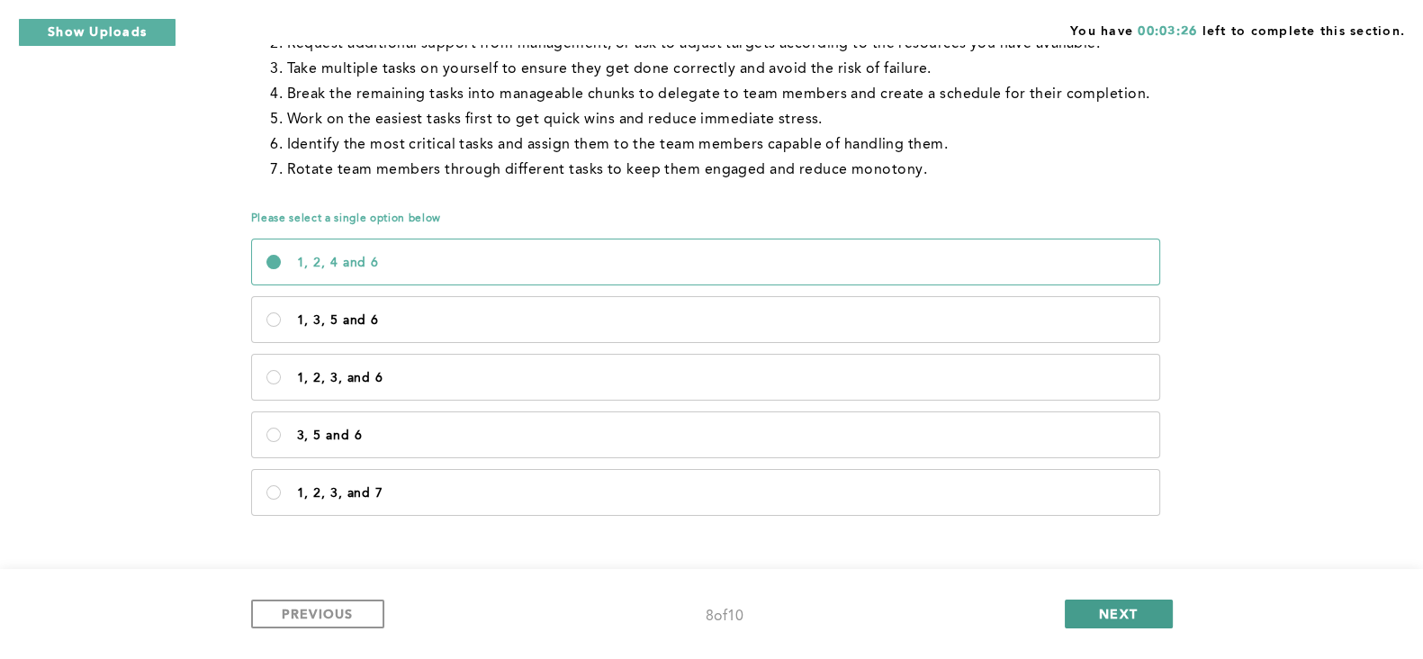
click at [1086, 614] on button "NEXT" at bounding box center [1119, 613] width 108 height 29
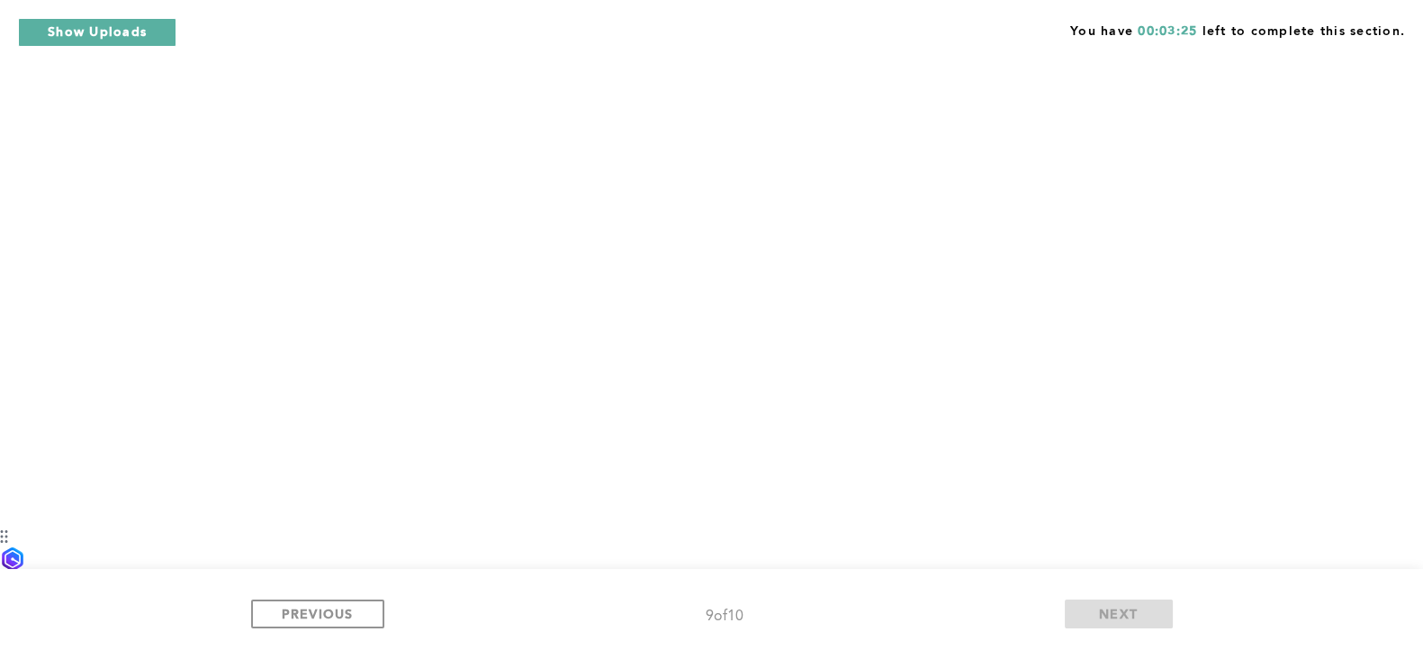
scroll to position [0, 0]
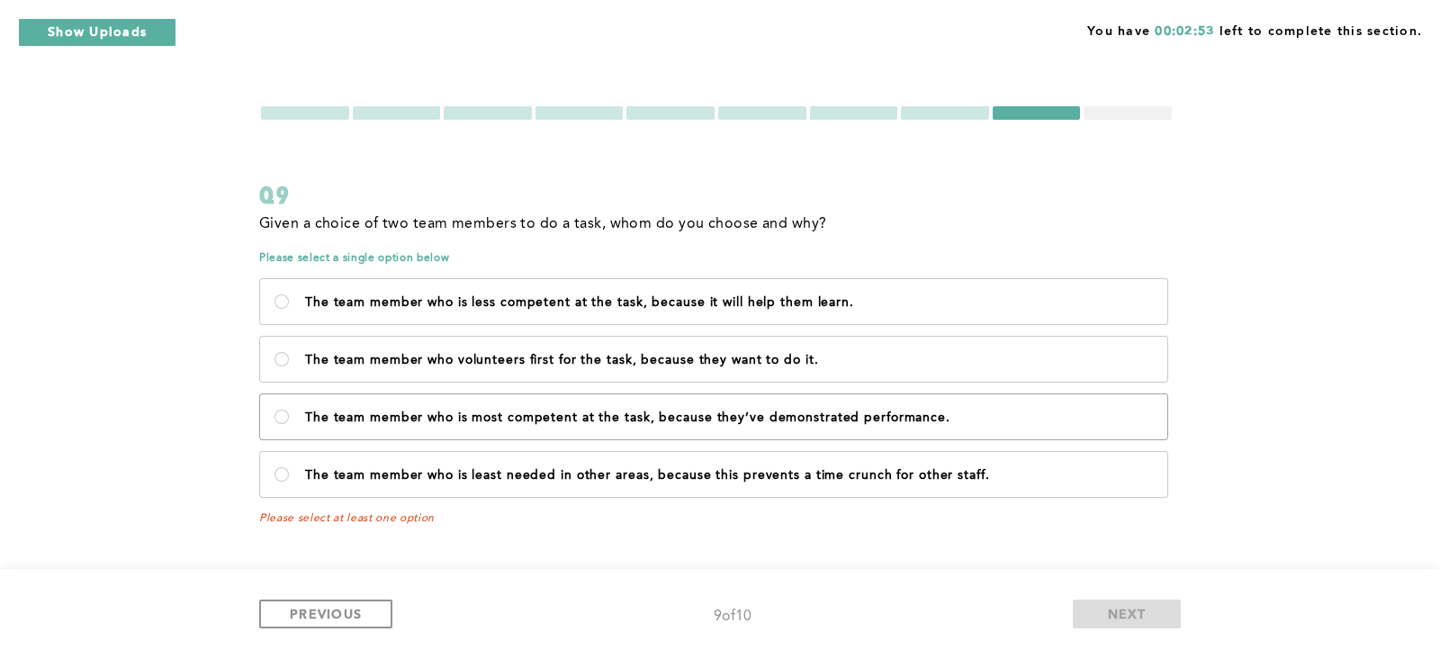
click at [962, 416] on p "The team member who is most competent at the task, because they’ve demonstrated…" at bounding box center [729, 417] width 848 height 14
click at [289, 416] on performance\ "The team member who is most competent at the task, because they’ve demonstrated…" at bounding box center [282, 417] width 14 height 14
radio performance\ "true"
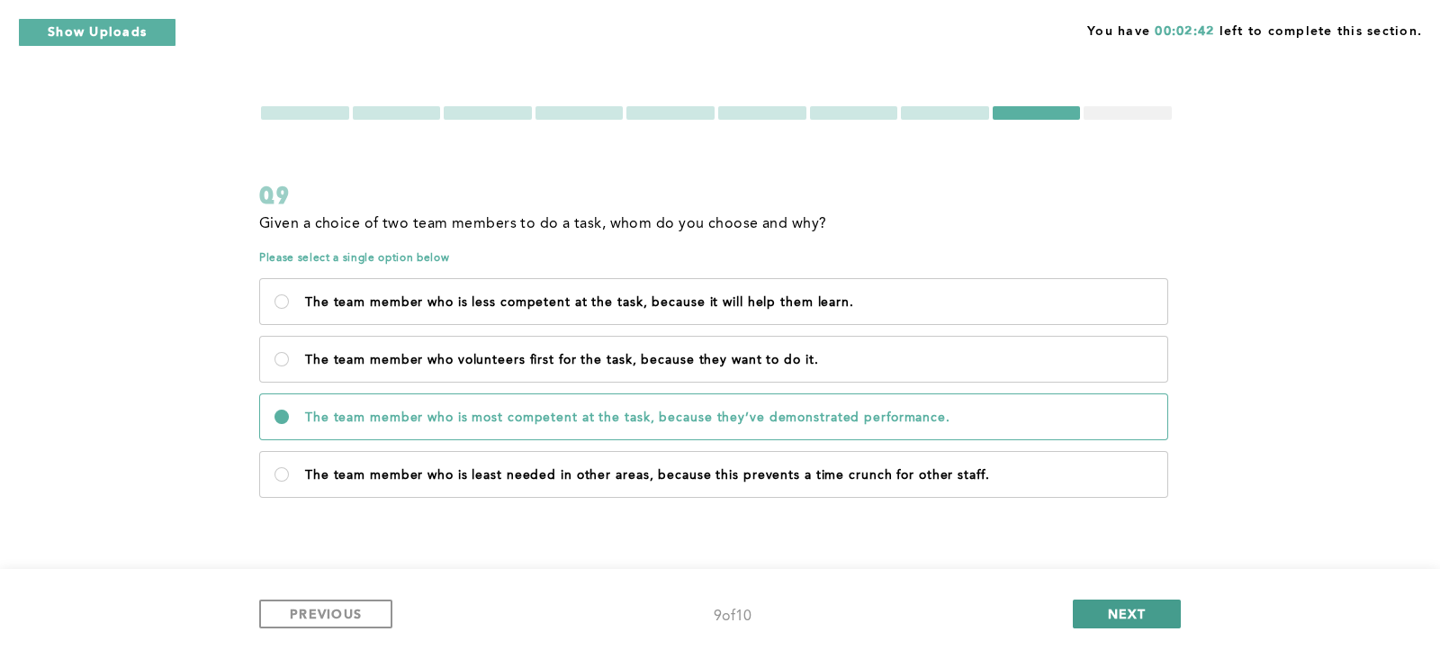
click at [1122, 610] on span "NEXT" at bounding box center [1127, 613] width 39 height 17
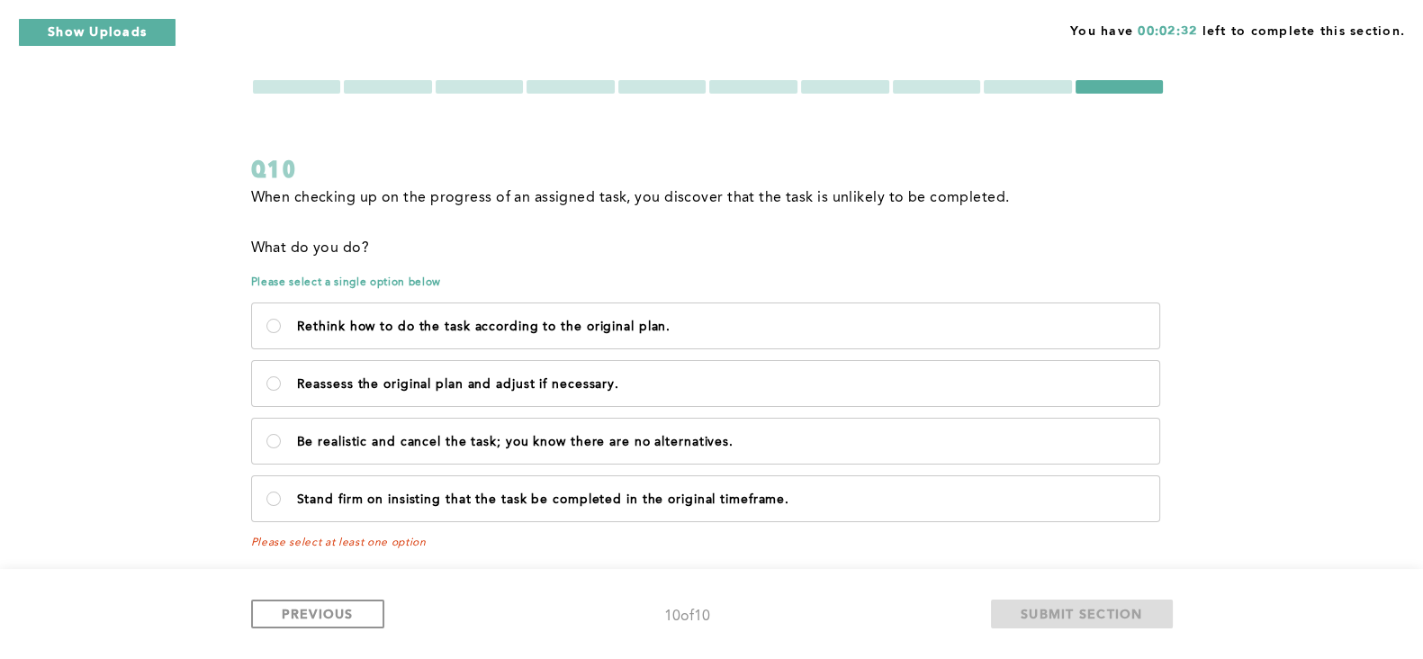
scroll to position [33, 0]
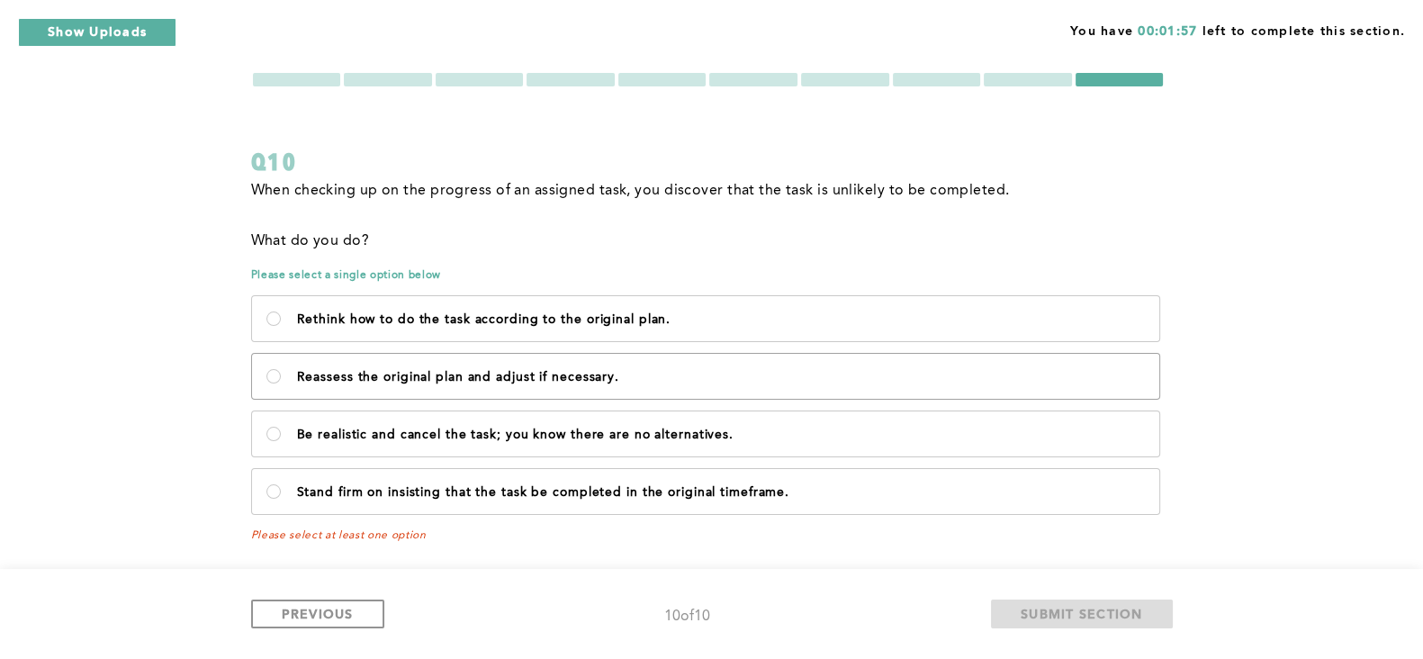
click at [772, 371] on p "Reassess the original plan and adjust if necessary." at bounding box center [721, 377] width 848 height 14
click at [281, 371] on necessary\ "Reassess the original plan and adjust if necessary." at bounding box center [273, 376] width 14 height 14
radio necessary\ "true"
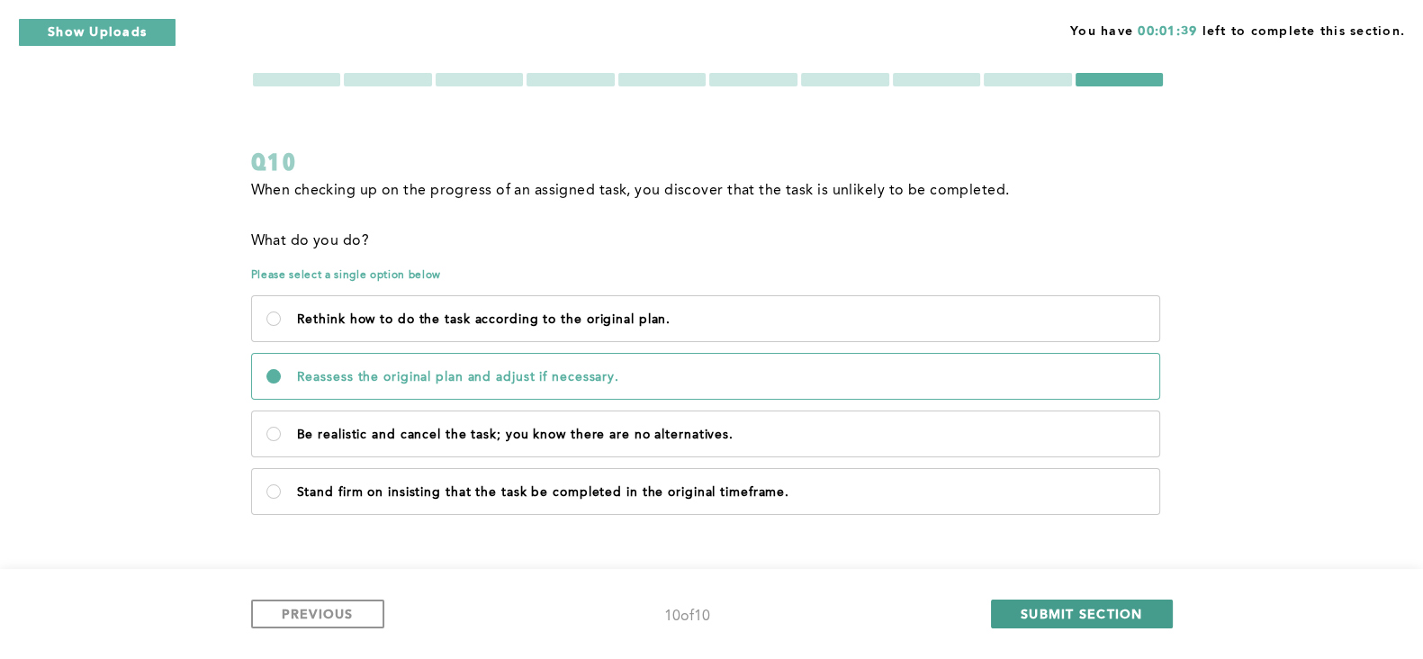
click at [1030, 609] on span "SUBMIT SECTION" at bounding box center [1082, 613] width 122 height 17
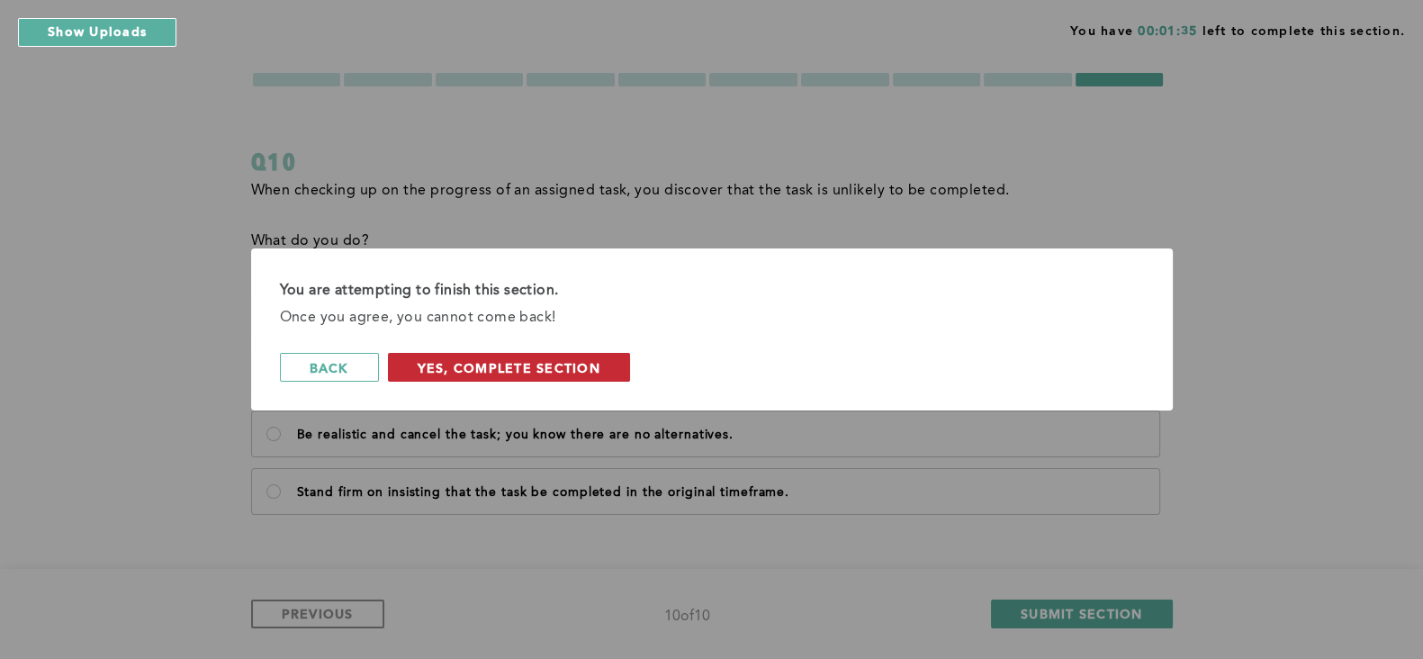
click at [555, 365] on span "Yes, Complete Section" at bounding box center [509, 367] width 183 height 17
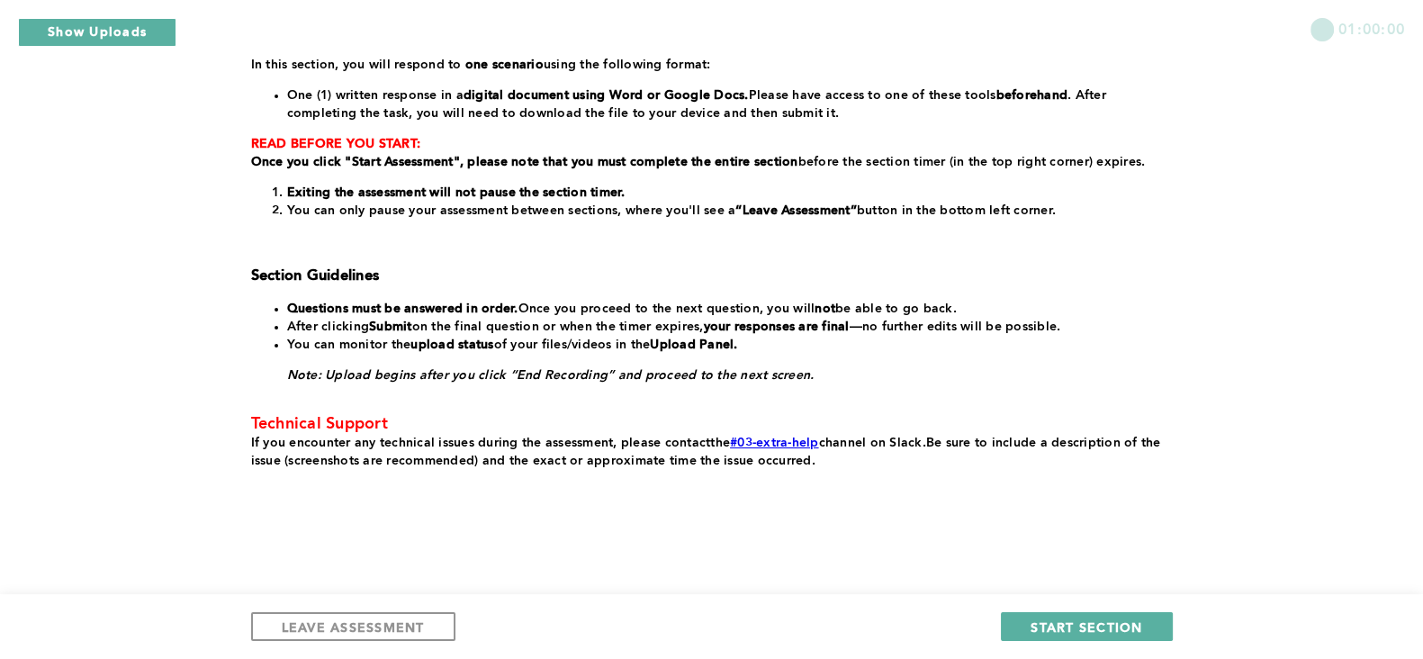
scroll to position [279, 0]
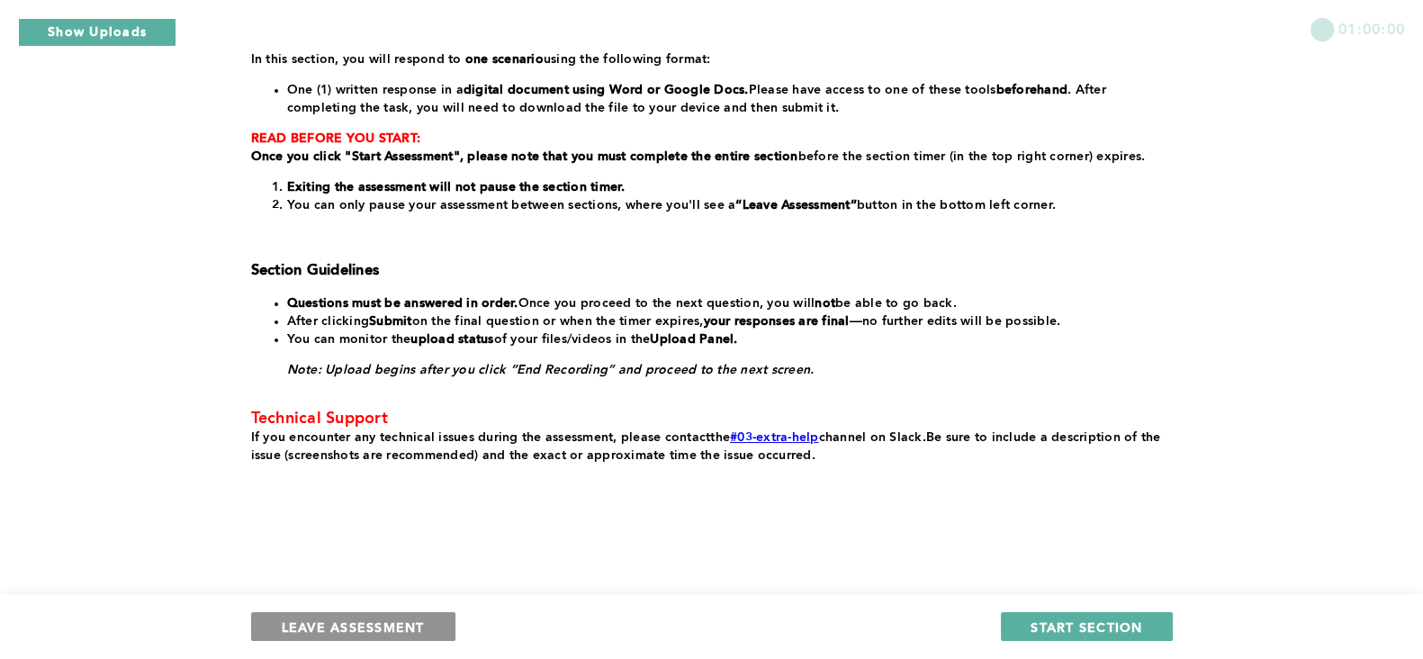
click at [387, 625] on span "LEAVE ASSESSMENT" at bounding box center [353, 626] width 143 height 17
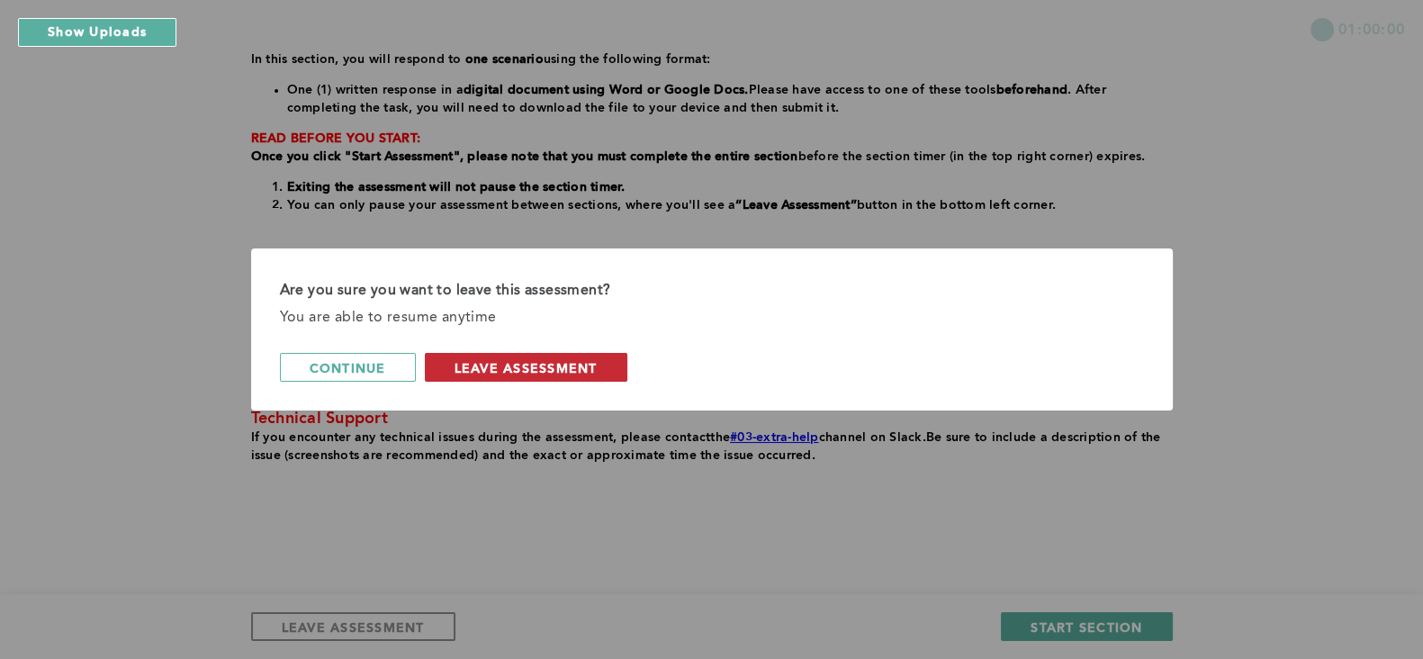
click at [461, 361] on span "leave assessment" at bounding box center [526, 367] width 143 height 17
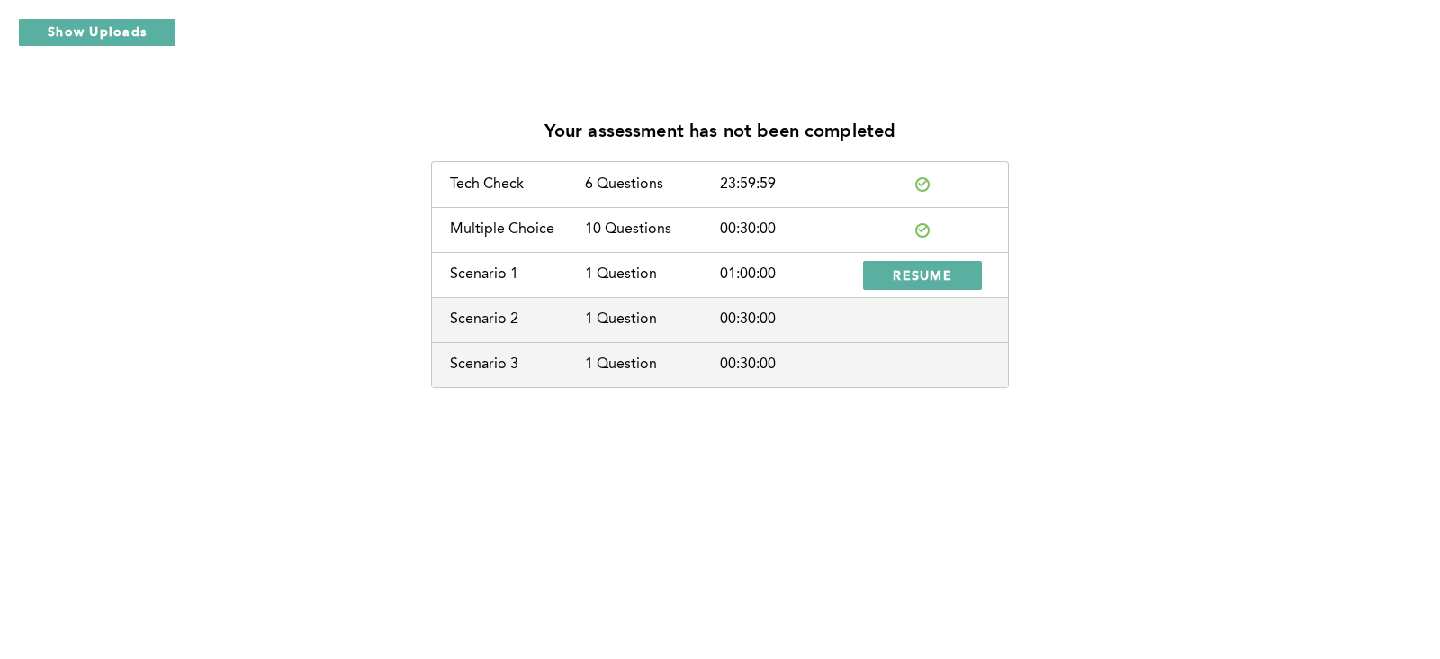
click at [1384, 276] on div "Your assessment has not been completed Tech Check 6 Questions 23:59:59 Multiple…" at bounding box center [719, 246] width 1411 height 284
